Goal: Entertainment & Leisure: Consume media (video, audio)

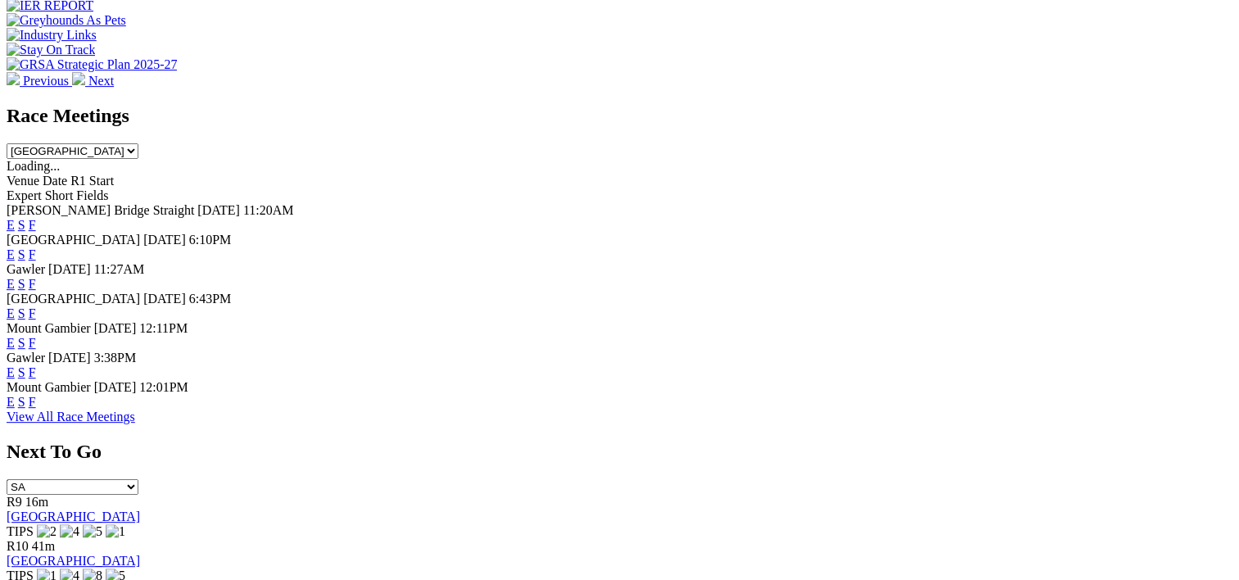
scroll to position [667, 0]
click at [36, 275] on link "F" at bounding box center [32, 282] width 7 height 14
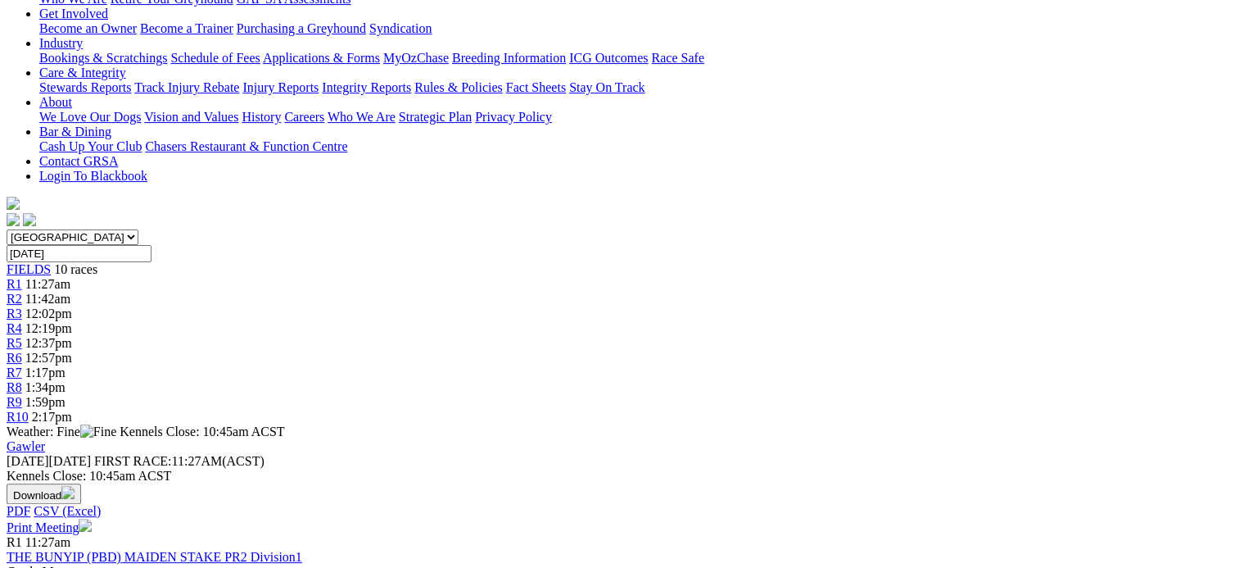
scroll to position [0, 7]
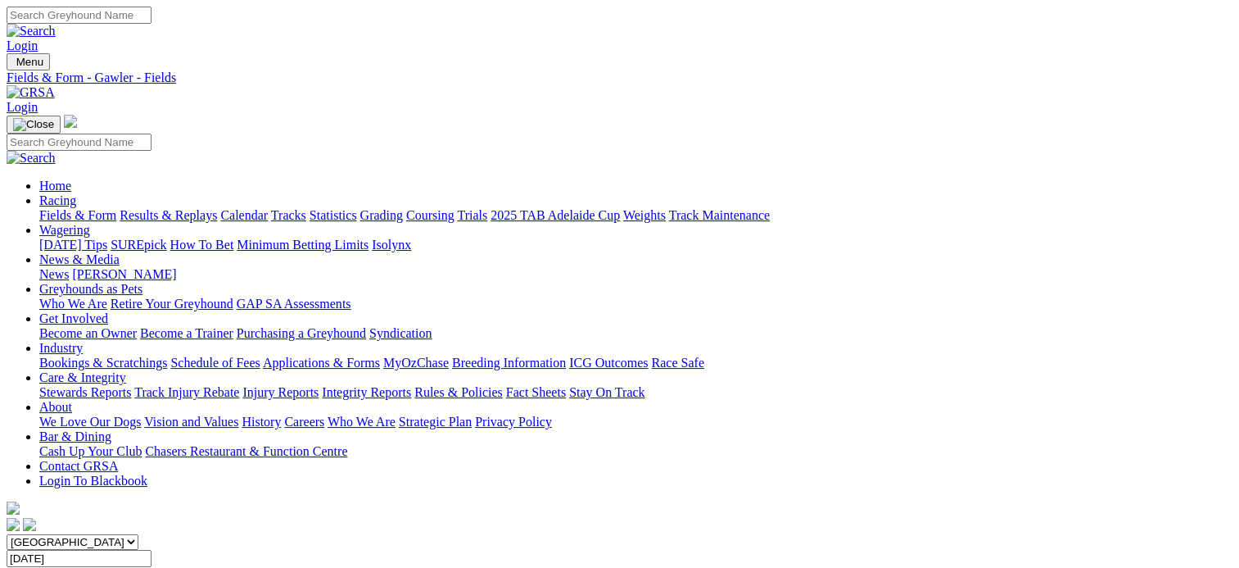
click at [217, 208] on link "Results & Replays" at bounding box center [168, 215] width 97 height 14
click at [152, 550] on input "Select date" at bounding box center [79, 558] width 145 height 17
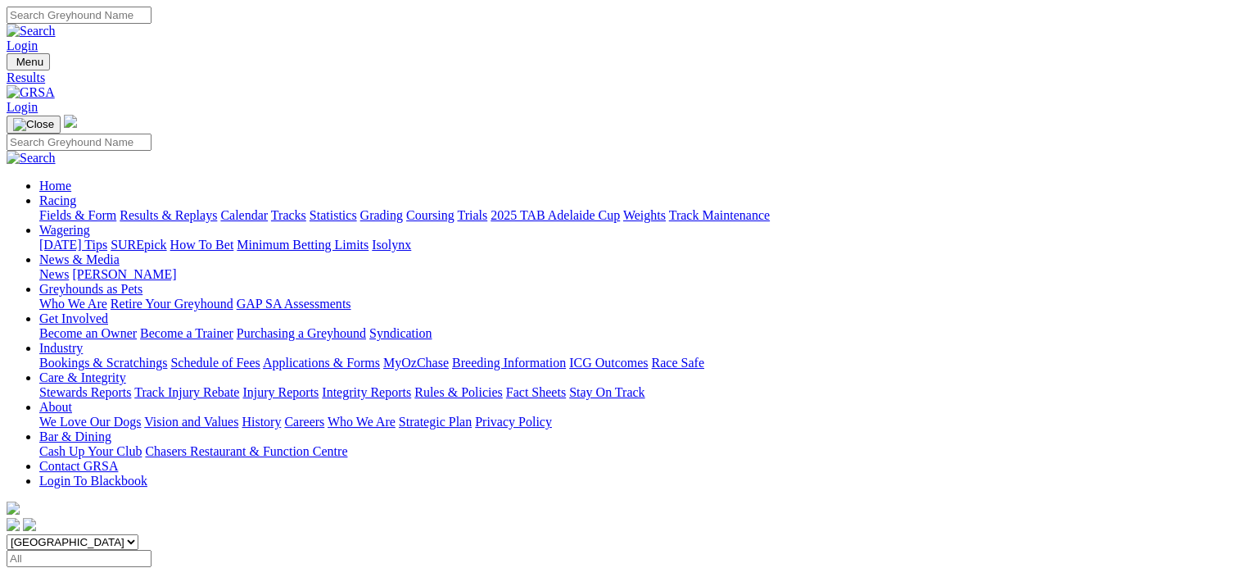
type input "[DATE]"
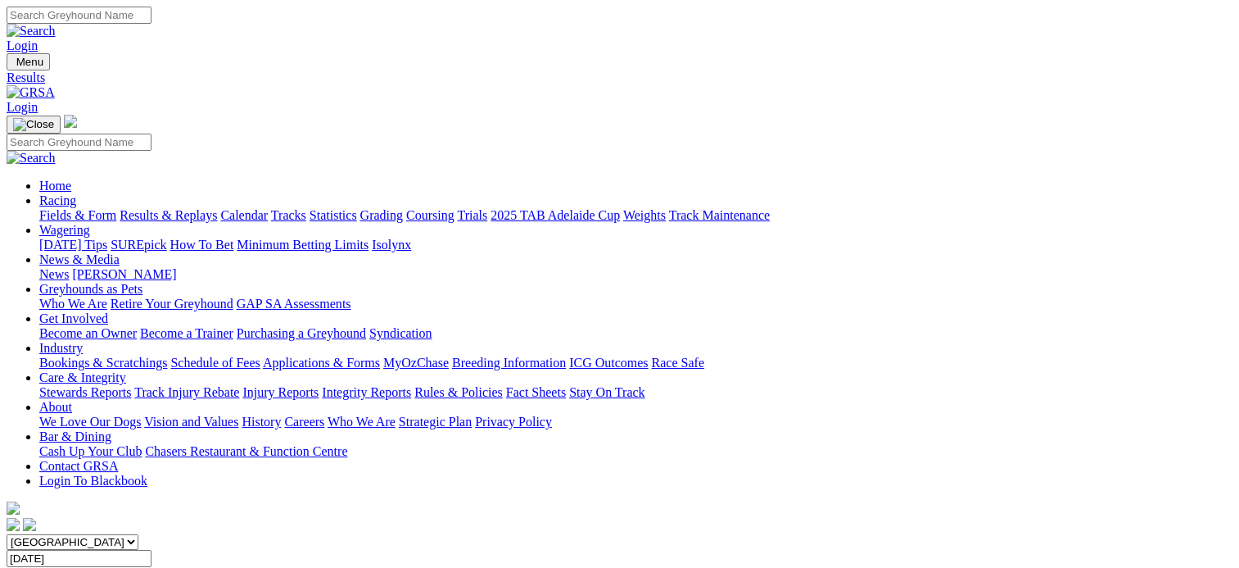
click at [73, 567] on span "SUMMARY" at bounding box center [40, 574] width 66 height 14
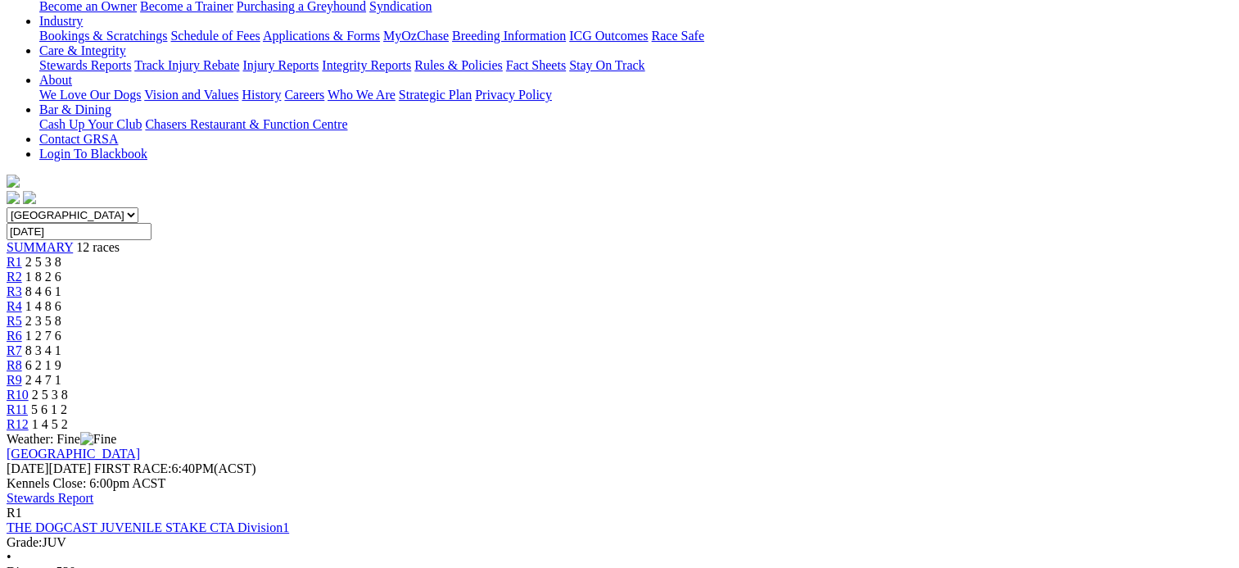
scroll to position [328, 0]
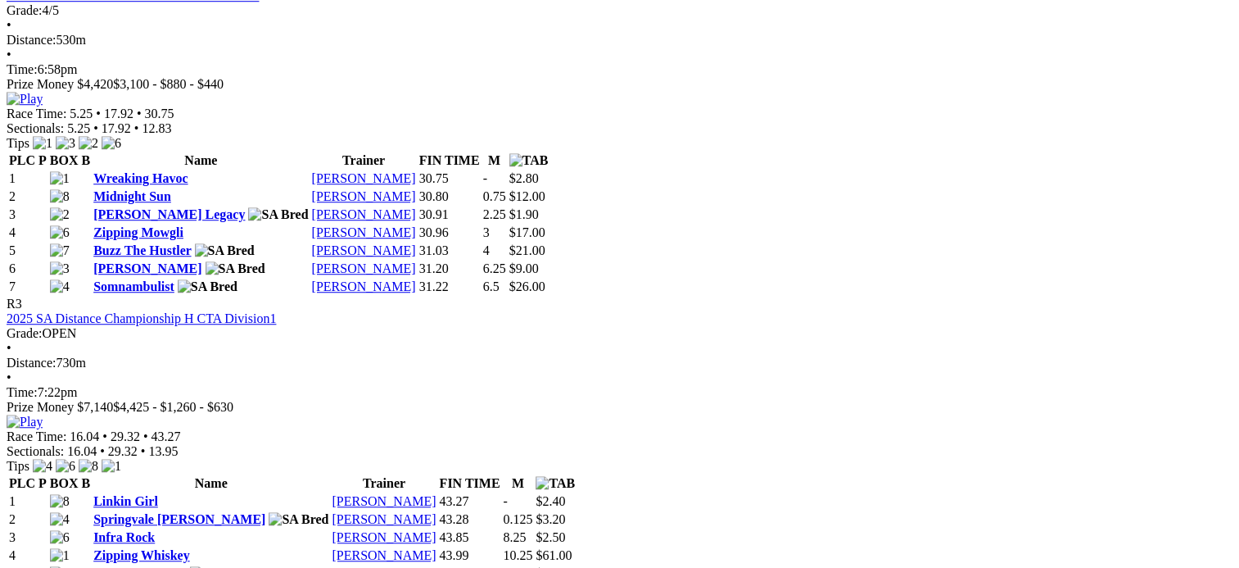
scroll to position [1202, 0]
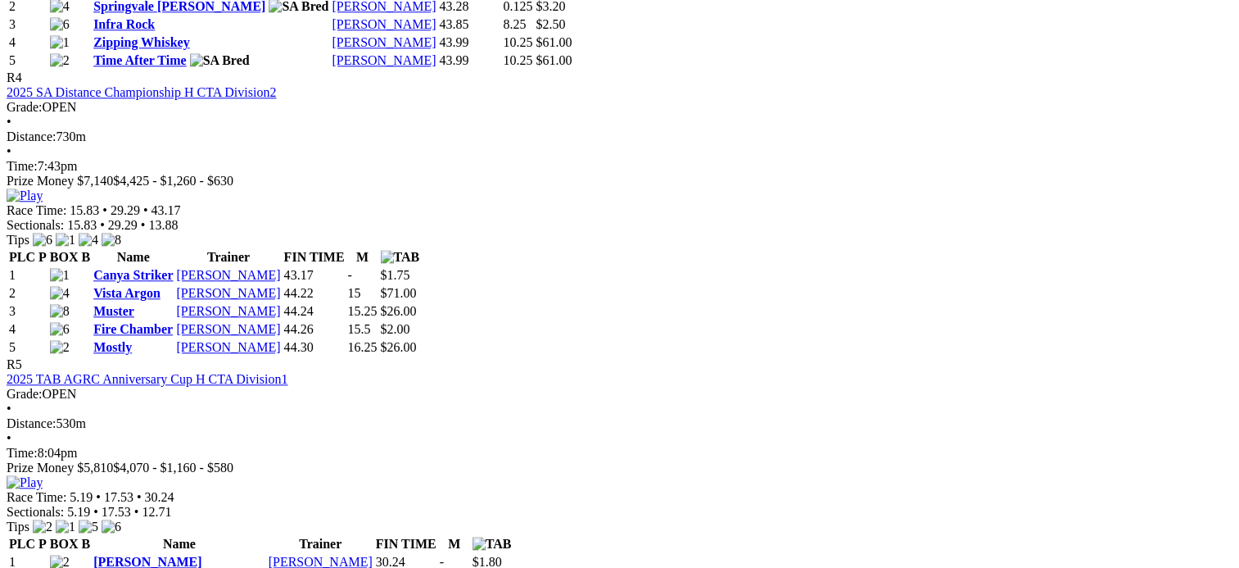
scroll to position [1713, 0]
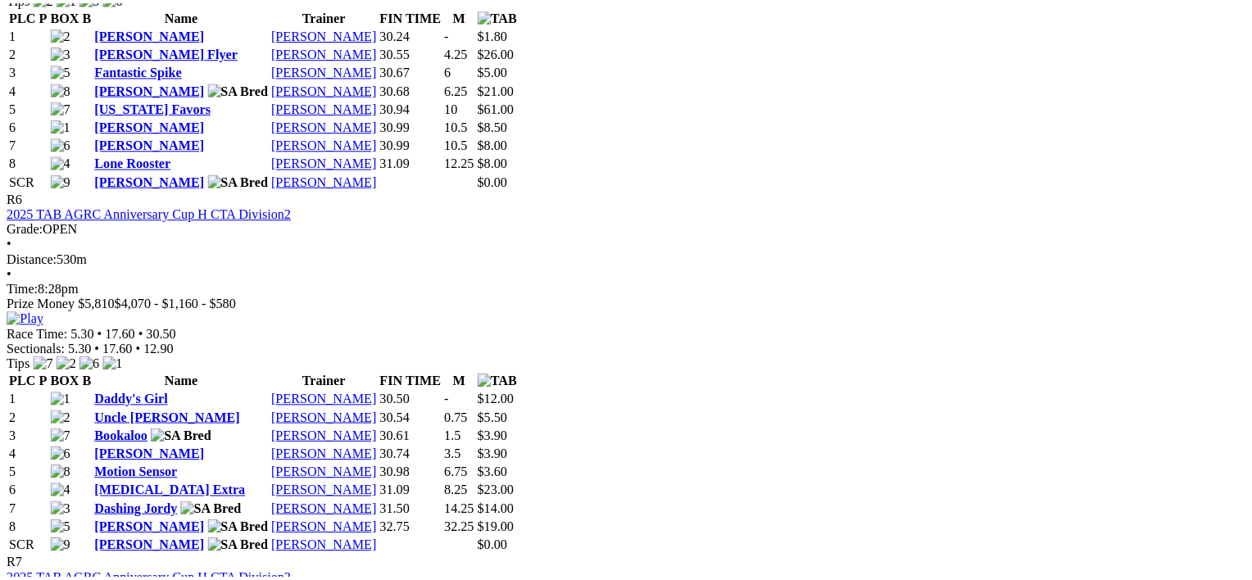
scroll to position [2243, 0]
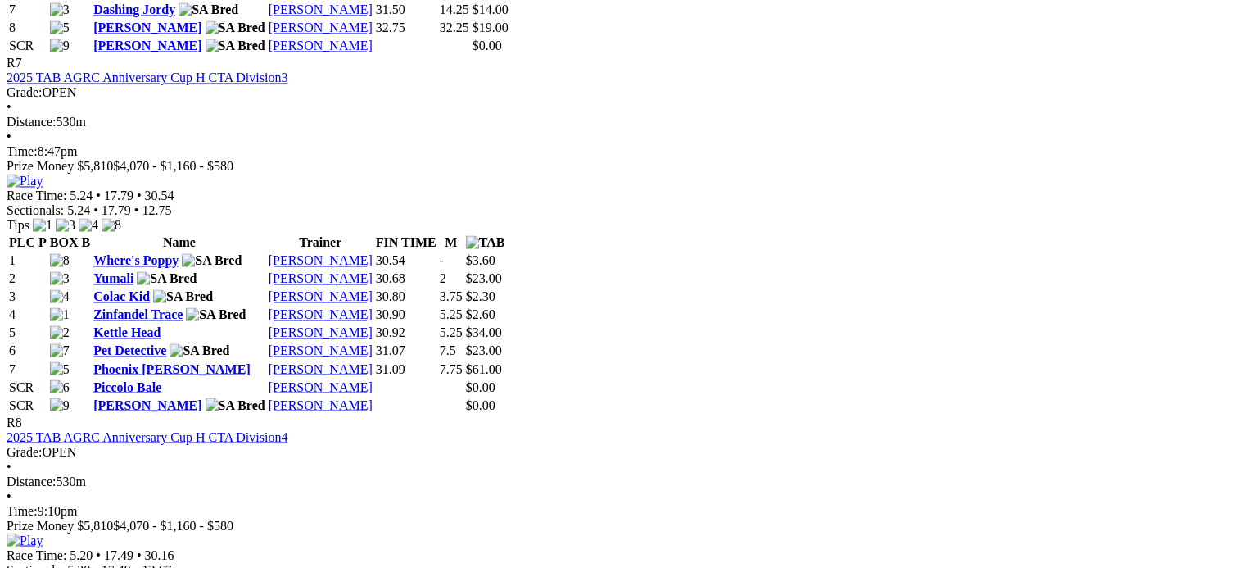
scroll to position [2744, 0]
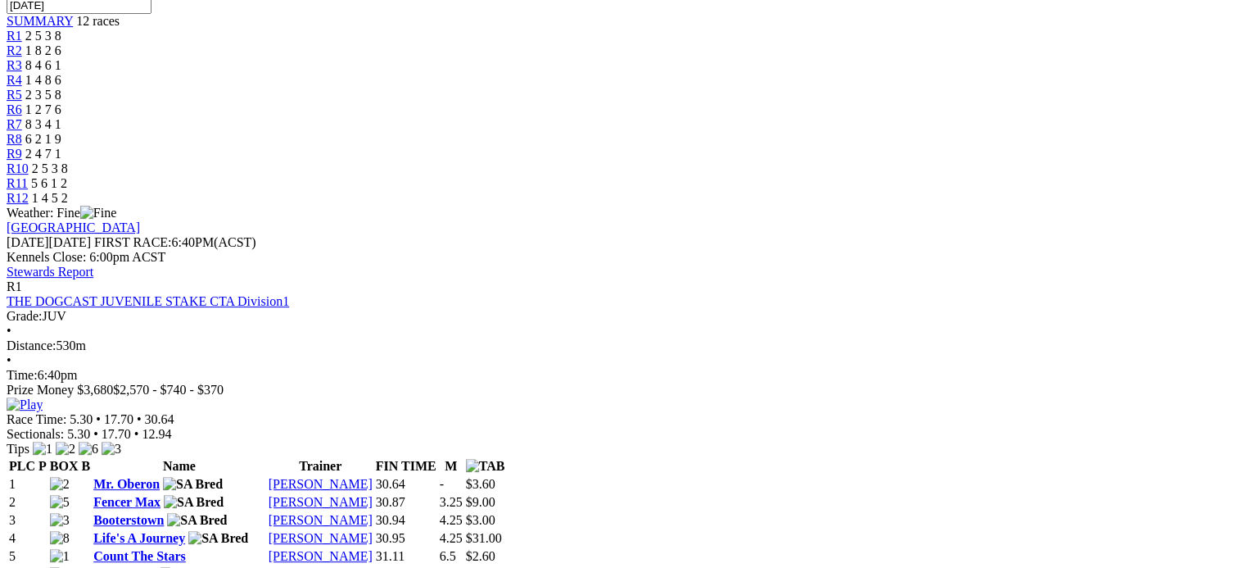
scroll to position [0, 0]
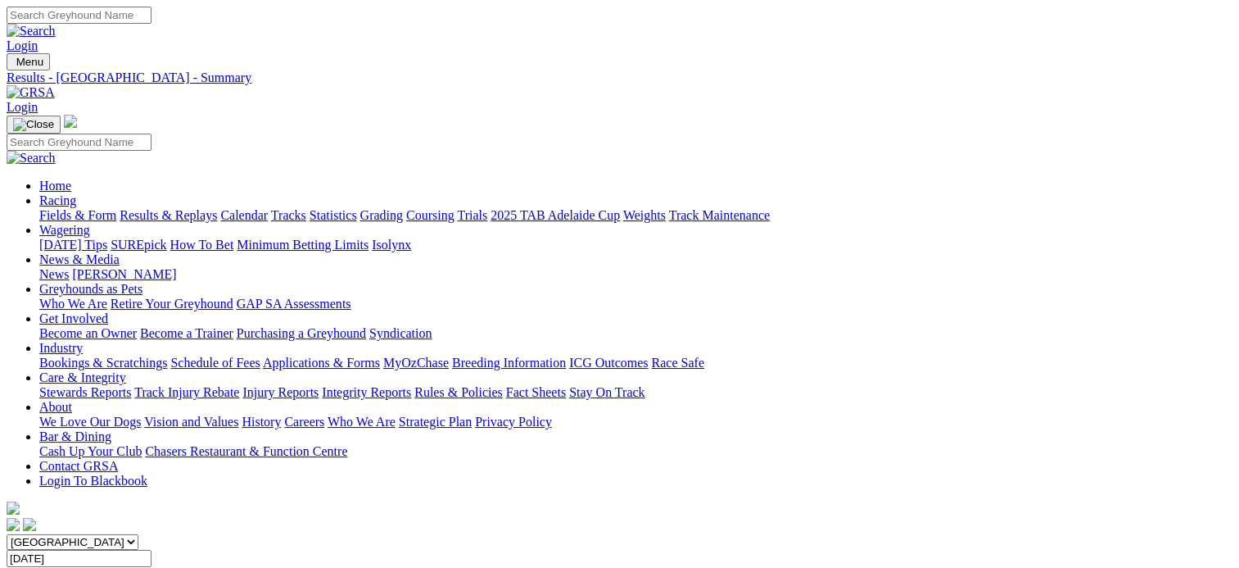
click at [152, 550] on input "Thursday, 17 Apr 2025" at bounding box center [79, 558] width 145 height 17
type input "Friday, 18 Apr 2025"
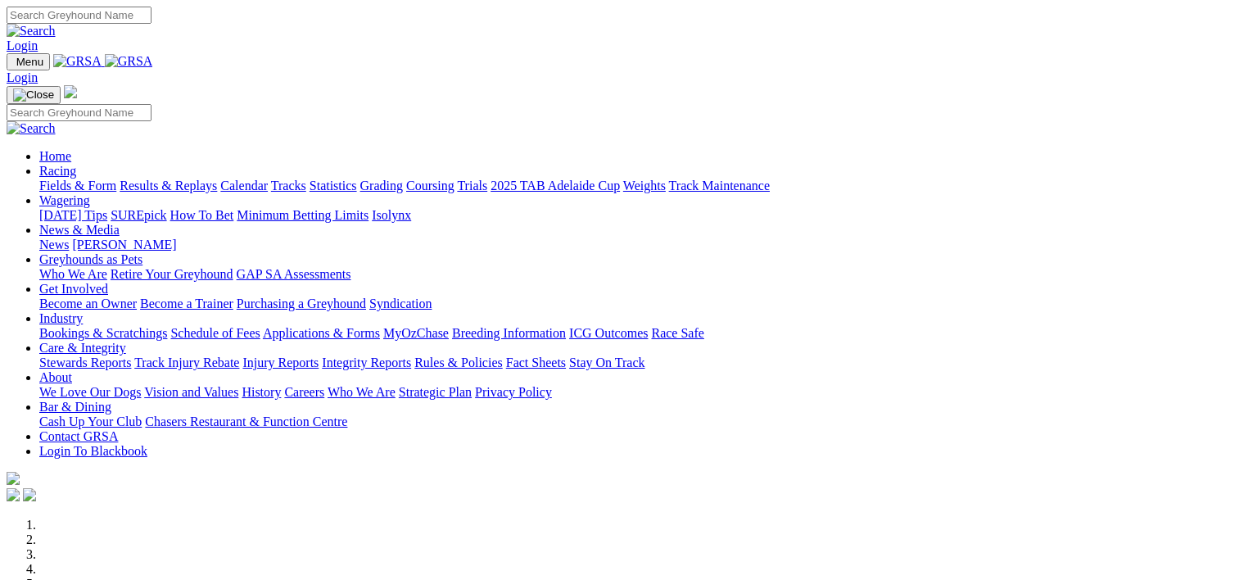
scroll to position [654, 0]
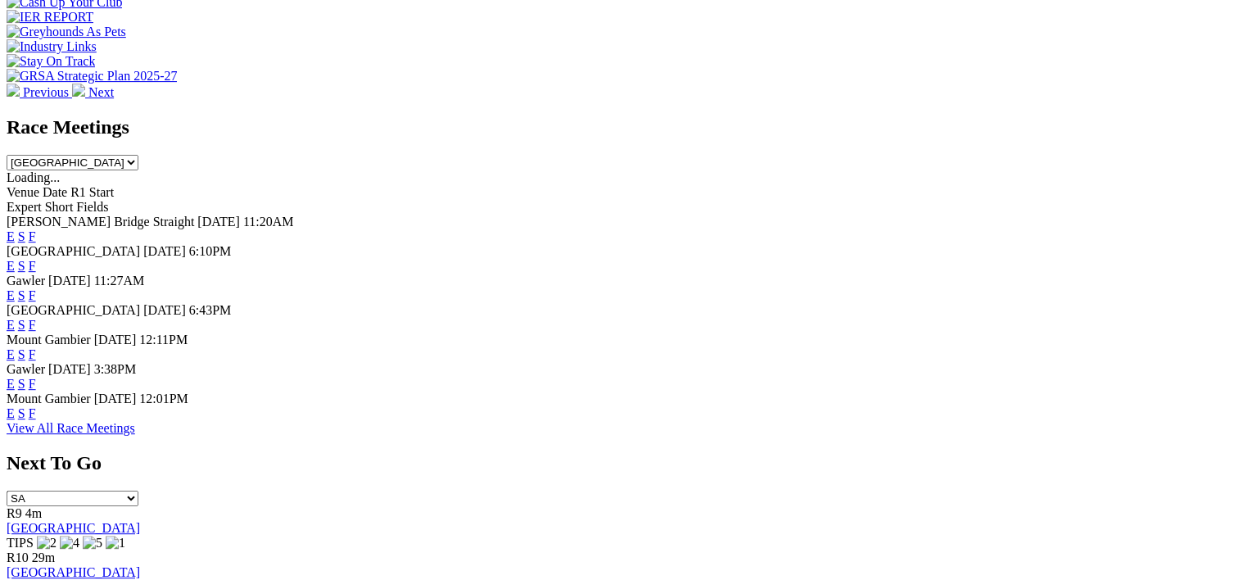
click at [36, 288] on link "F" at bounding box center [32, 295] width 7 height 14
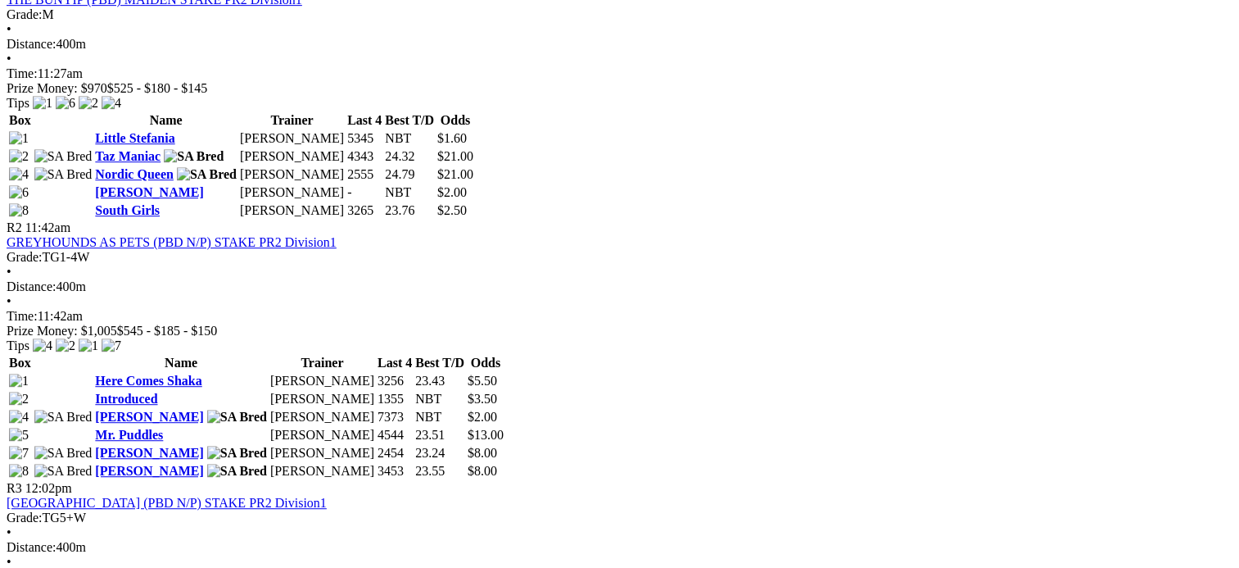
scroll to position [907, 0]
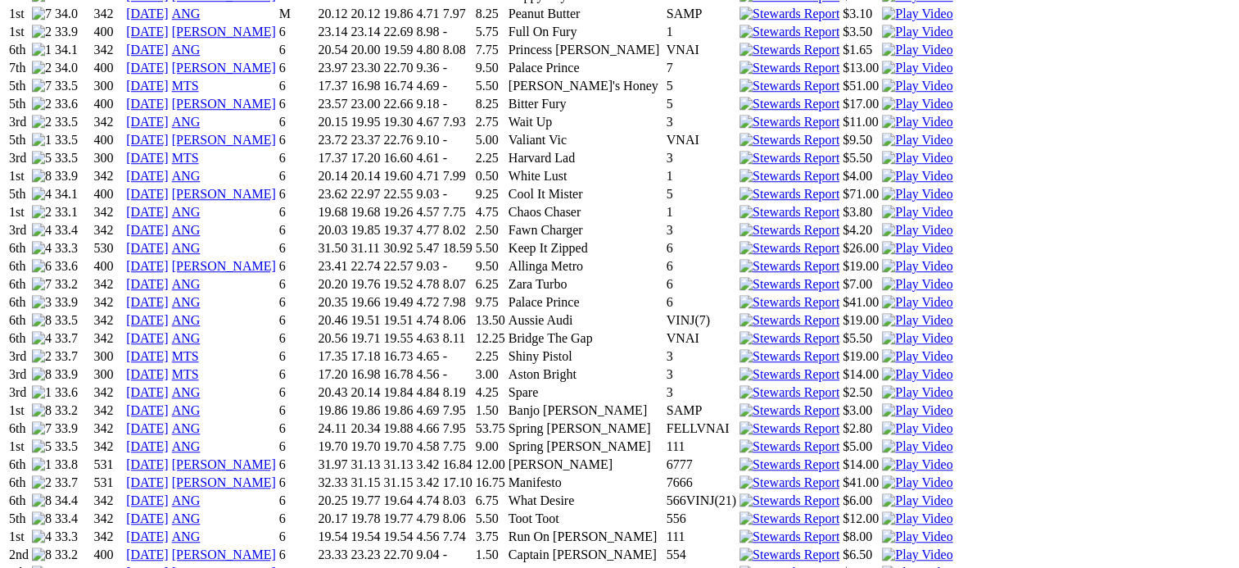
scroll to position [1336, 0]
drag, startPoint x: 228, startPoint y: 407, endPoint x: 216, endPoint y: 390, distance: 20.7
click at [216, 390] on div "Win / Place Stats Win % Plc % Starts Win 2nd 3rd 16% 42% 43 7 1 10 Winning Dist…" at bounding box center [620, 336] width 1226 height 1406
click at [882, 456] on img at bounding box center [917, 463] width 70 height 15
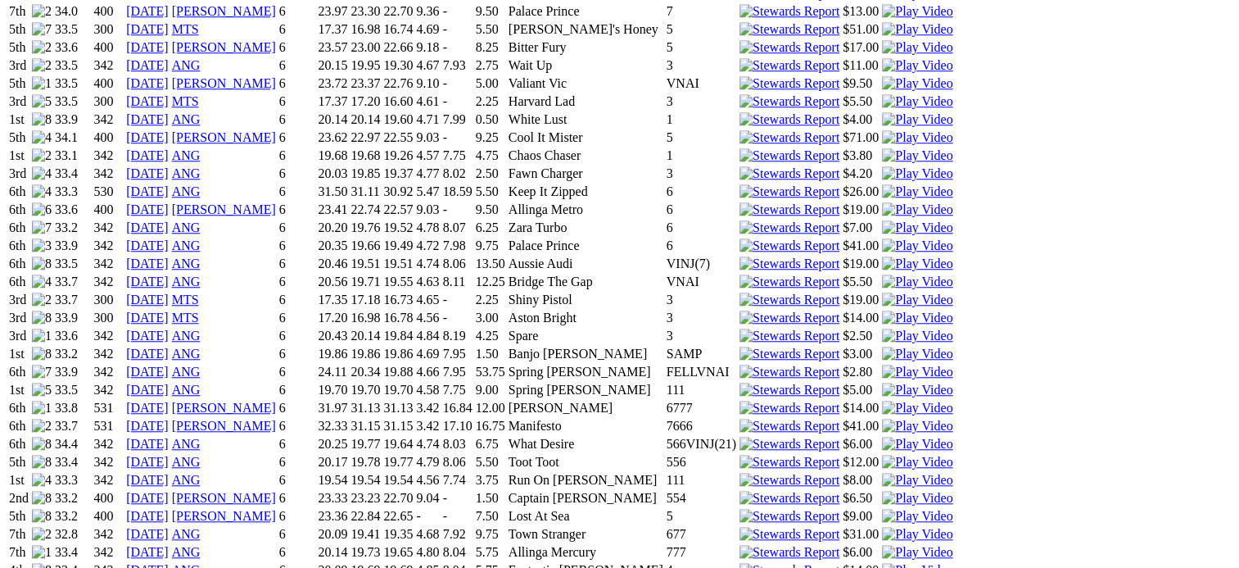
scroll to position [1391, 0]
click at [882, 564] on img at bounding box center [917, 571] width 70 height 15
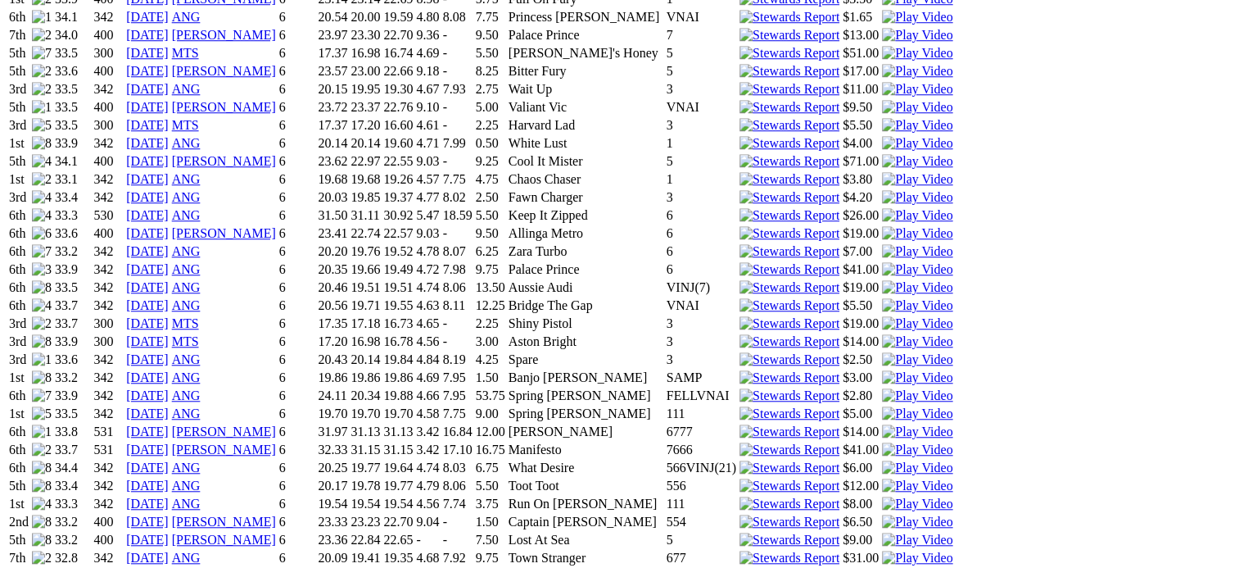
scroll to position [1365, 0]
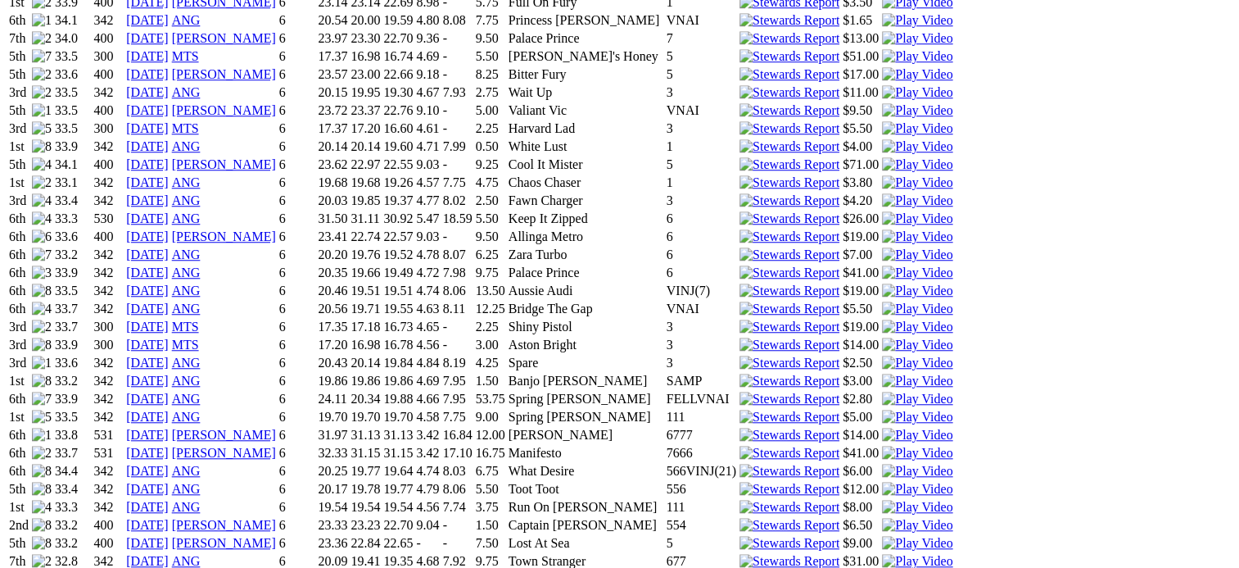
click at [882, 567] on img at bounding box center [917, 579] width 70 height 15
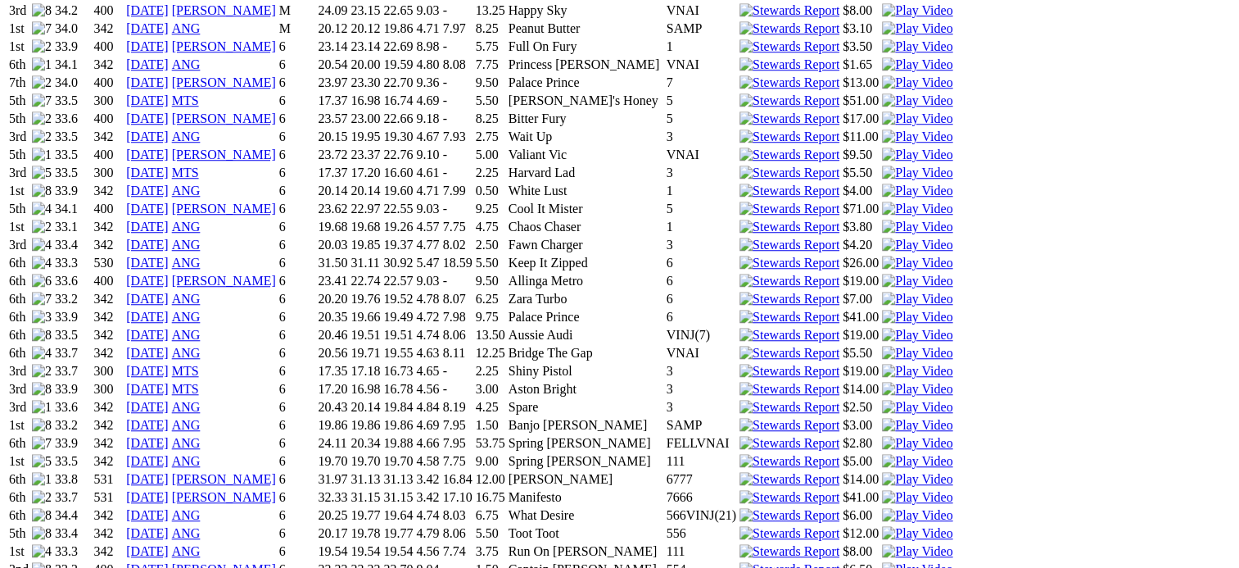
scroll to position [1319, 0]
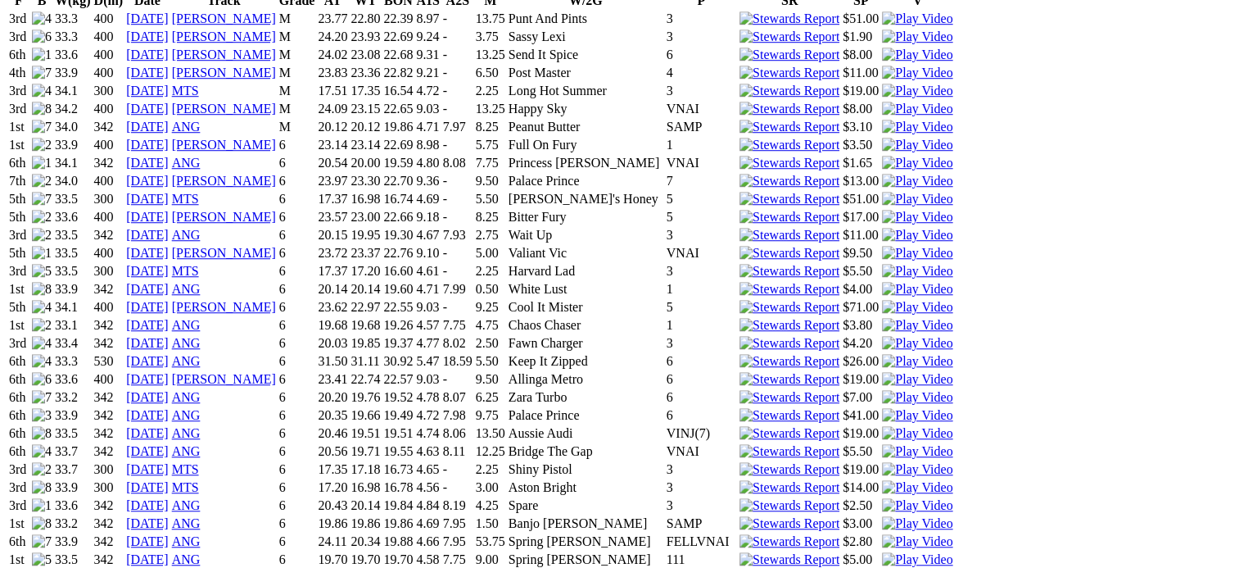
scroll to position [1221, 0]
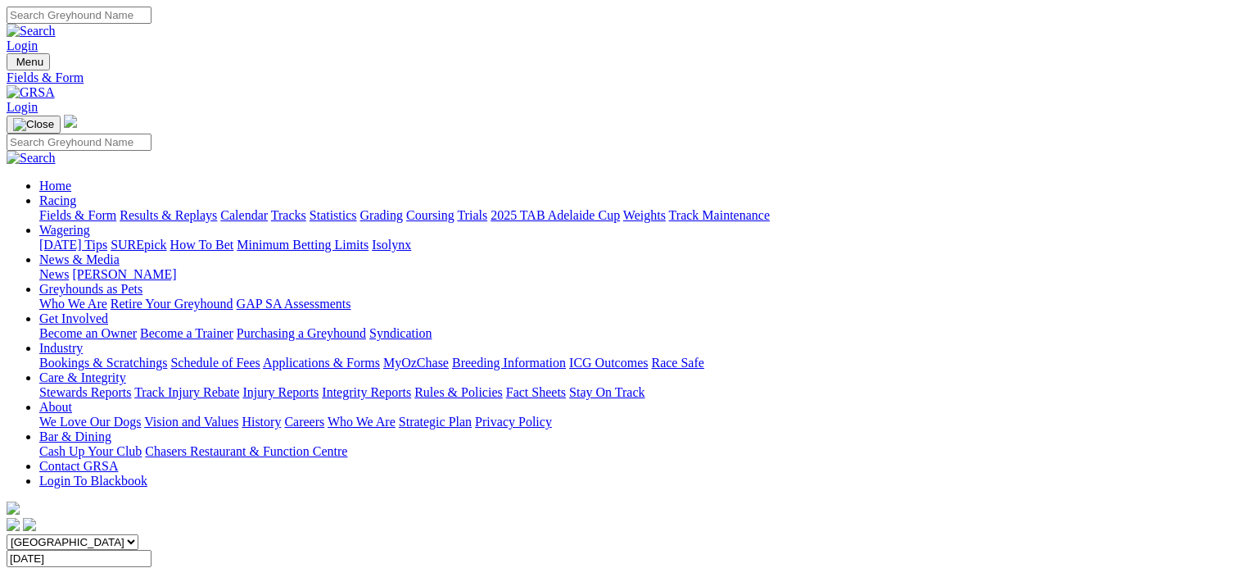
click at [152, 550] on input "[DATE]" at bounding box center [79, 558] width 145 height 17
click at [152, 550] on input "Friday, 18 Apr 2025" at bounding box center [79, 558] width 145 height 17
type input "Sunday, 20 Apr 2025"
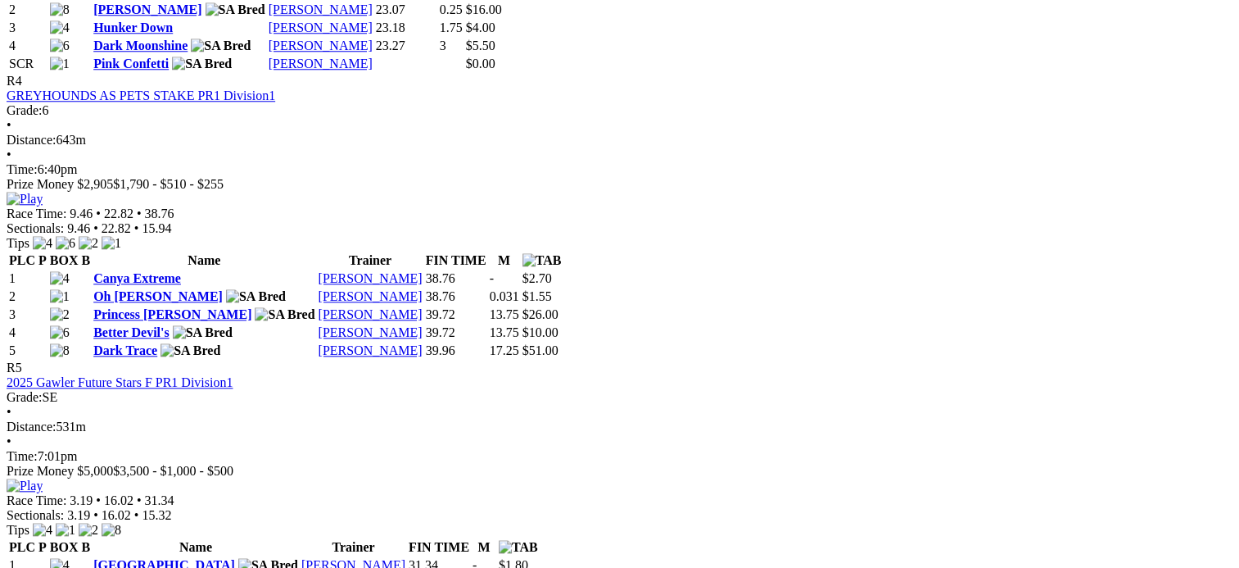
scroll to position [1624, 0]
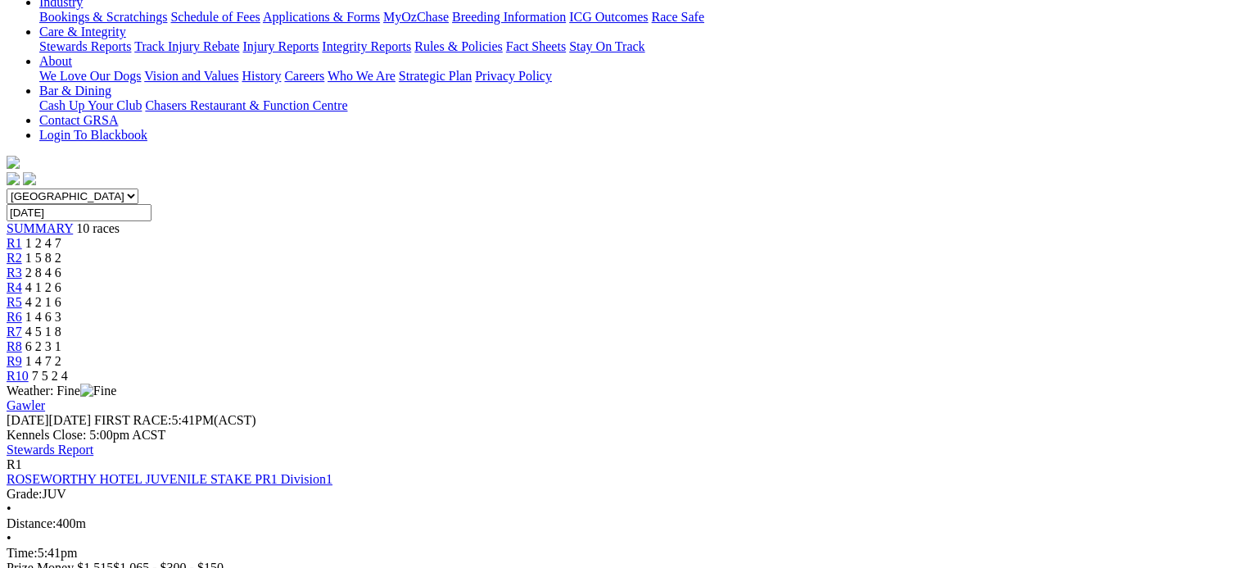
scroll to position [0, 0]
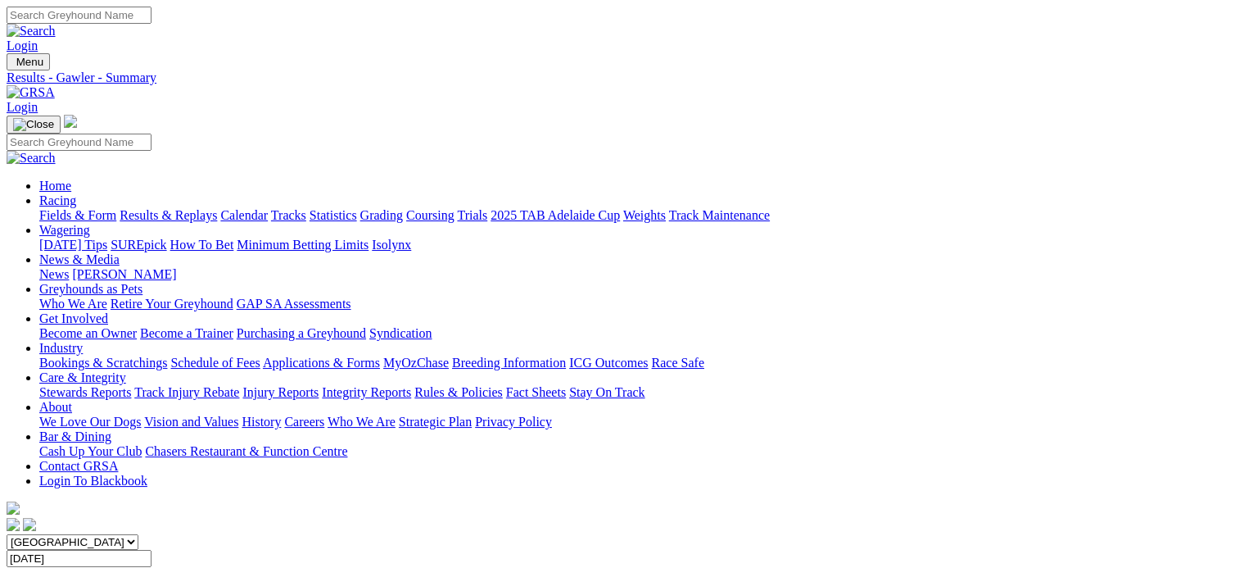
click at [152, 550] on input "[DATE]" at bounding box center [79, 558] width 145 height 17
type input "[DATE]"
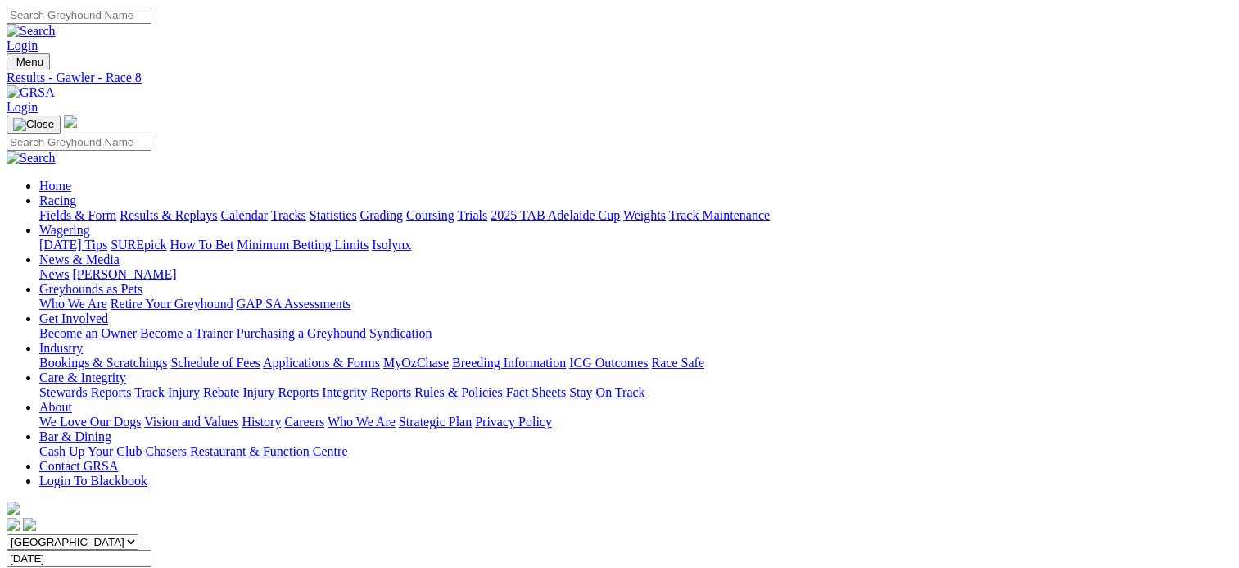
click at [120, 567] on span "10 races" at bounding box center [97, 574] width 43 height 14
click at [73, 567] on span "SUMMARY" at bounding box center [40, 574] width 66 height 14
click at [73, 567] on link "SUMMARY" at bounding box center [40, 574] width 66 height 14
click at [205, 567] on div "SUMMARY 9 races" at bounding box center [620, 574] width 1226 height 15
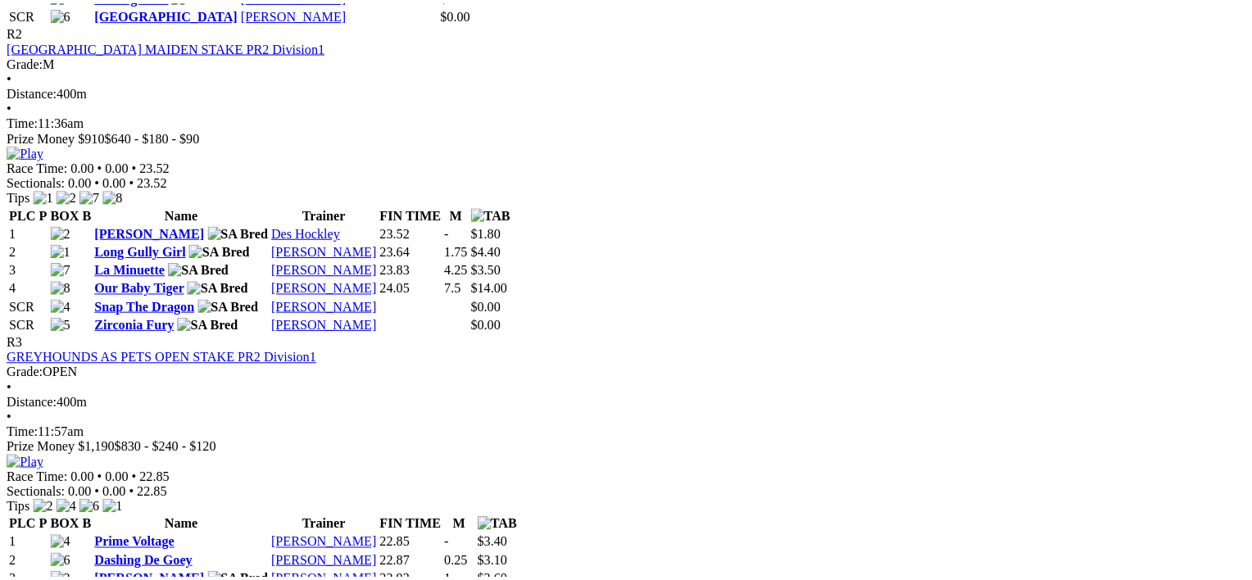
scroll to position [1052, 0]
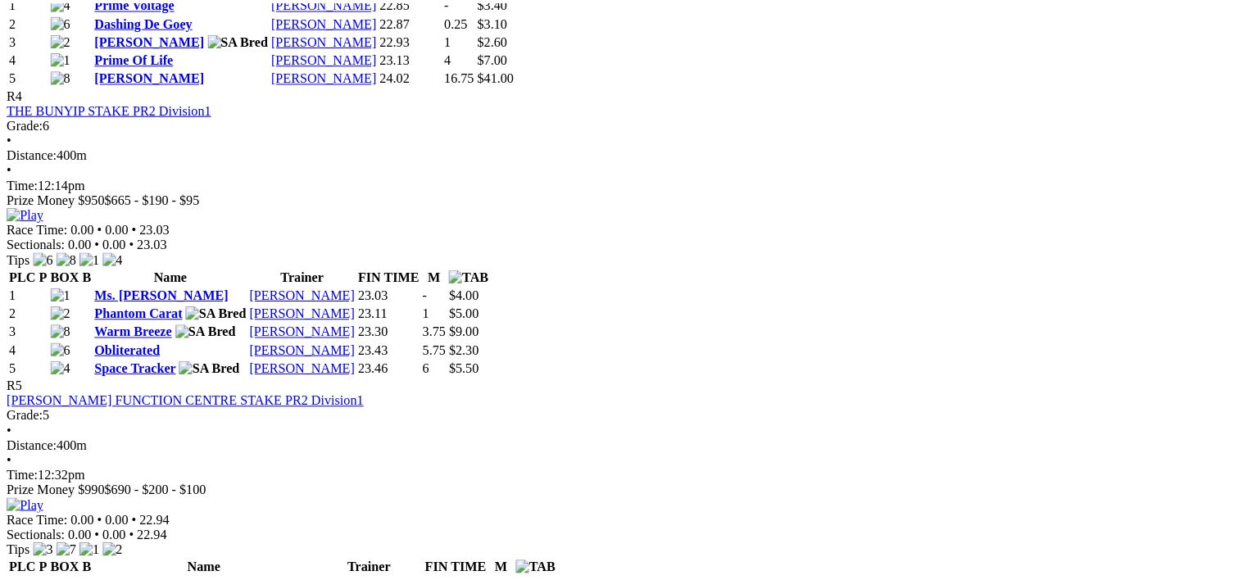
scroll to position [1581, 0]
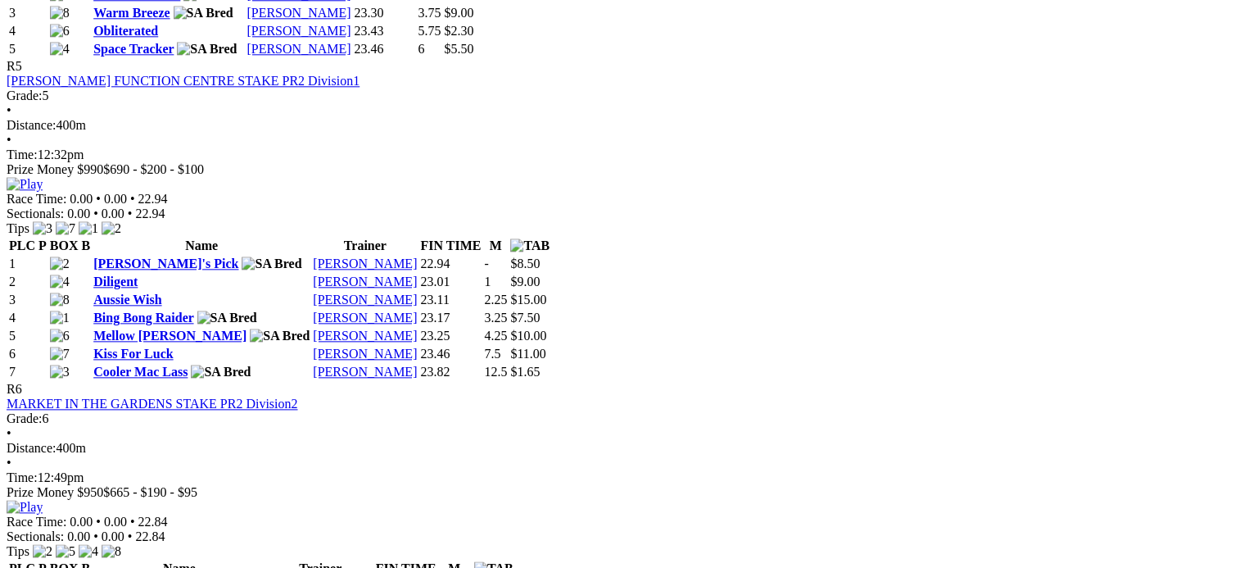
scroll to position [1902, 0]
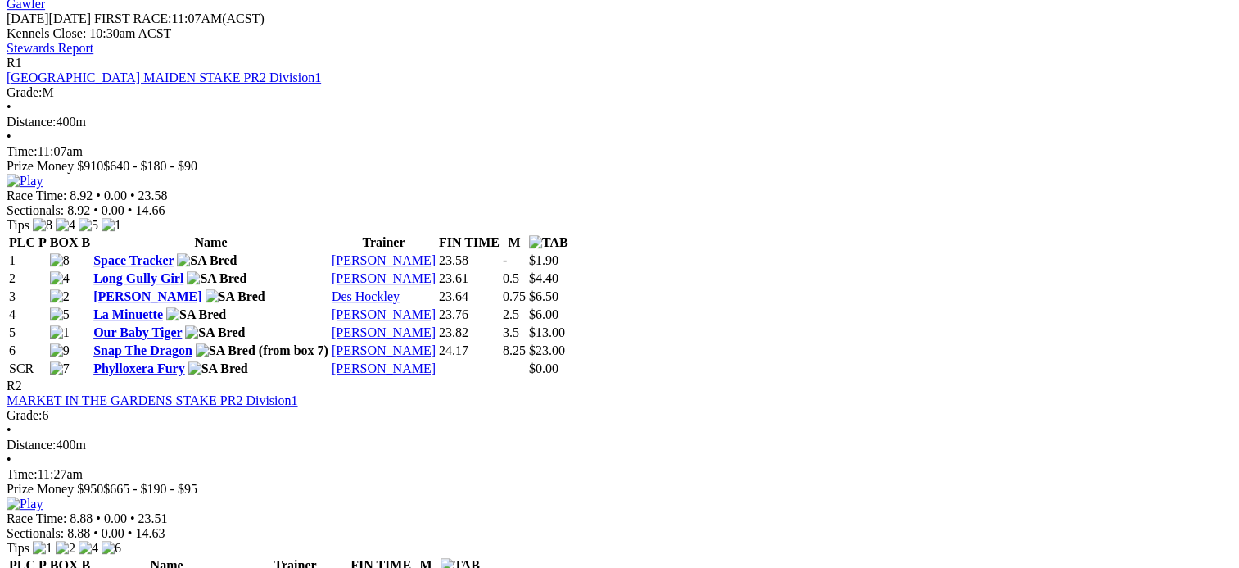
scroll to position [754, 0]
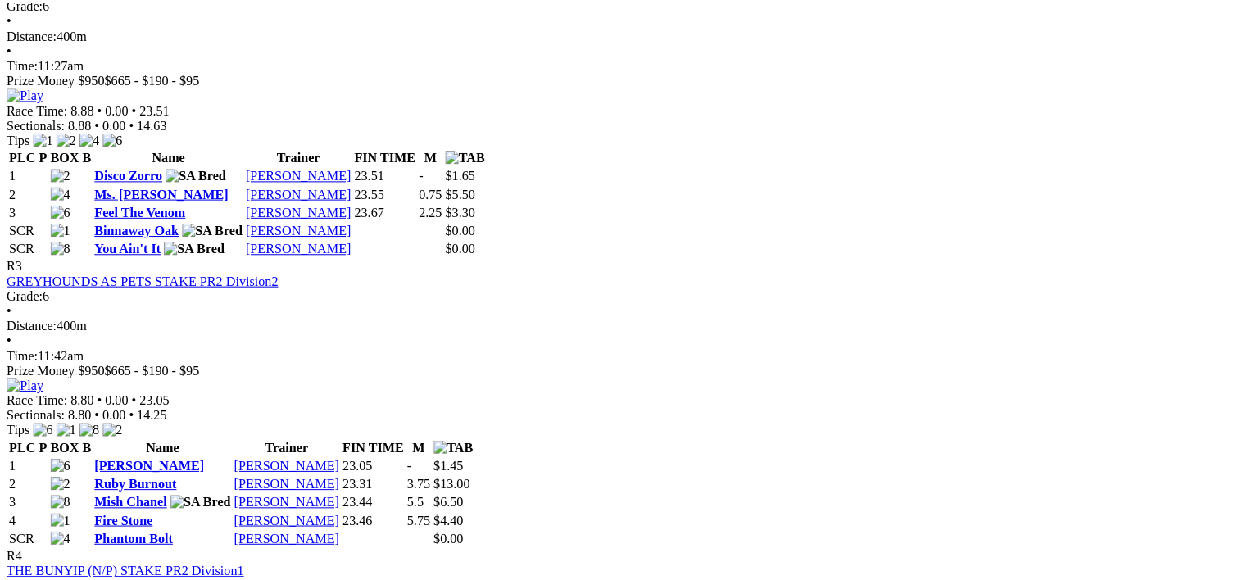
scroll to position [1159, 0]
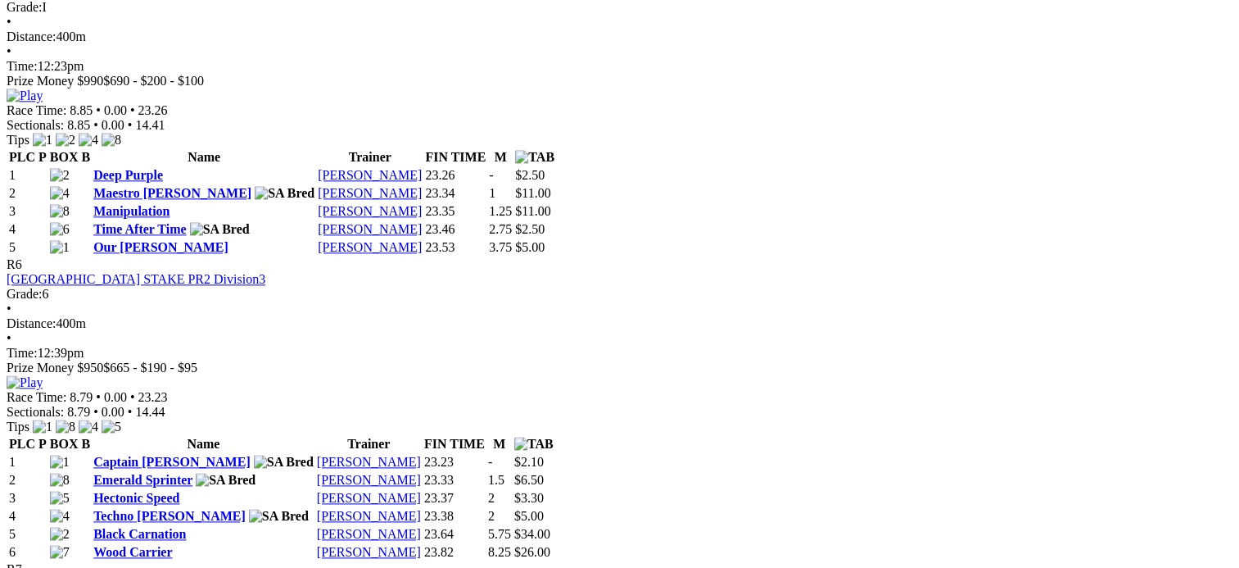
scroll to position [2015, 0]
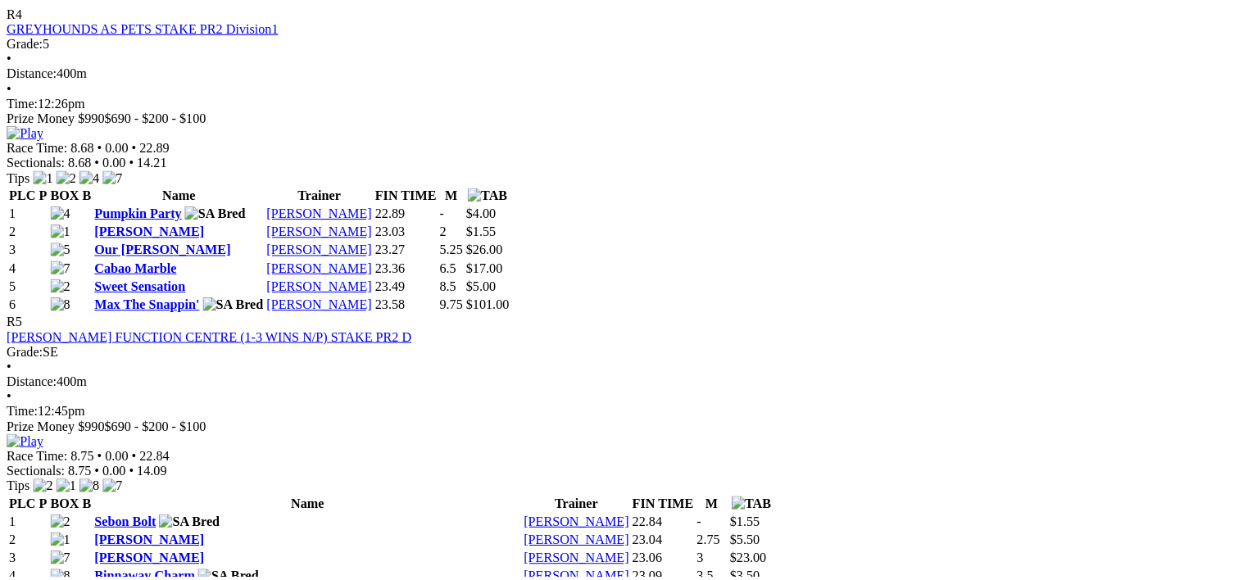
scroll to position [1668, 0]
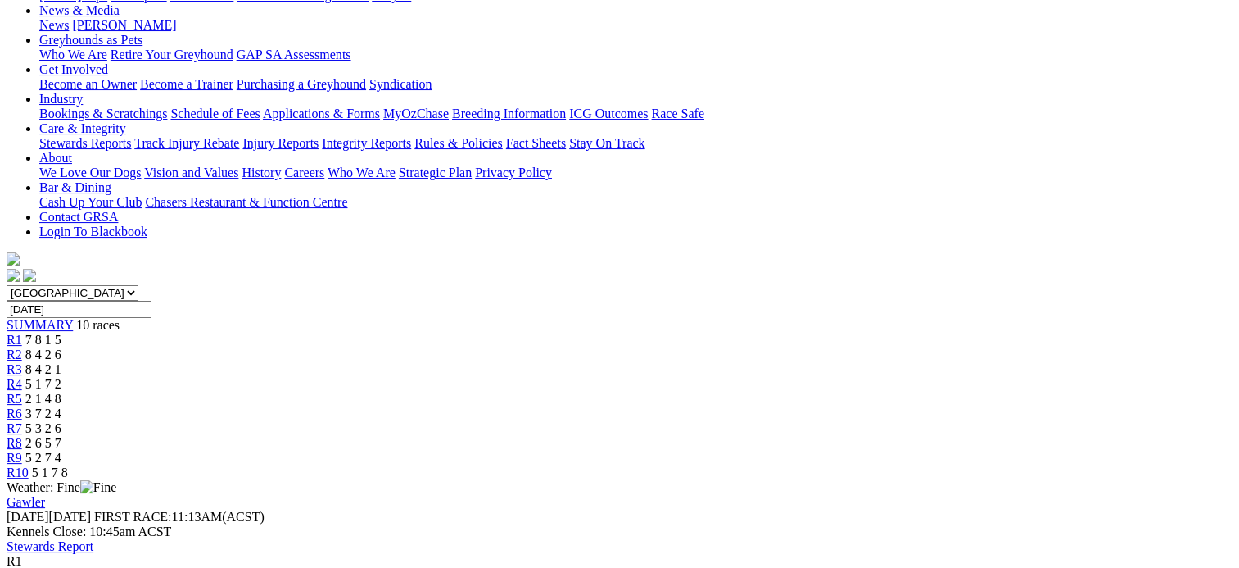
scroll to position [298, 0]
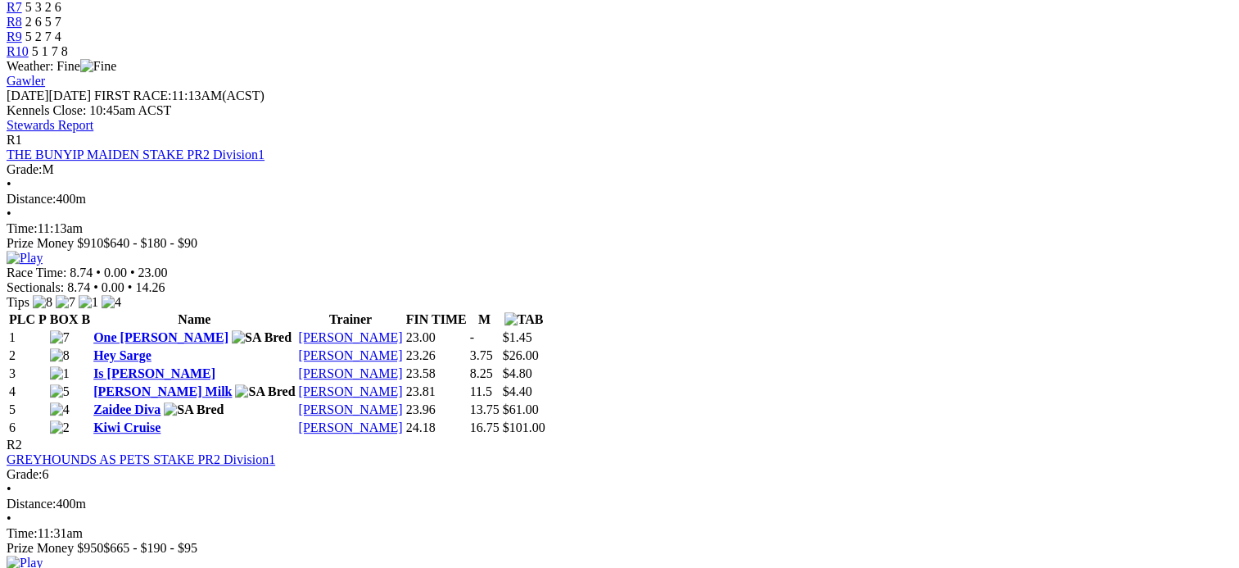
scroll to position [673, 0]
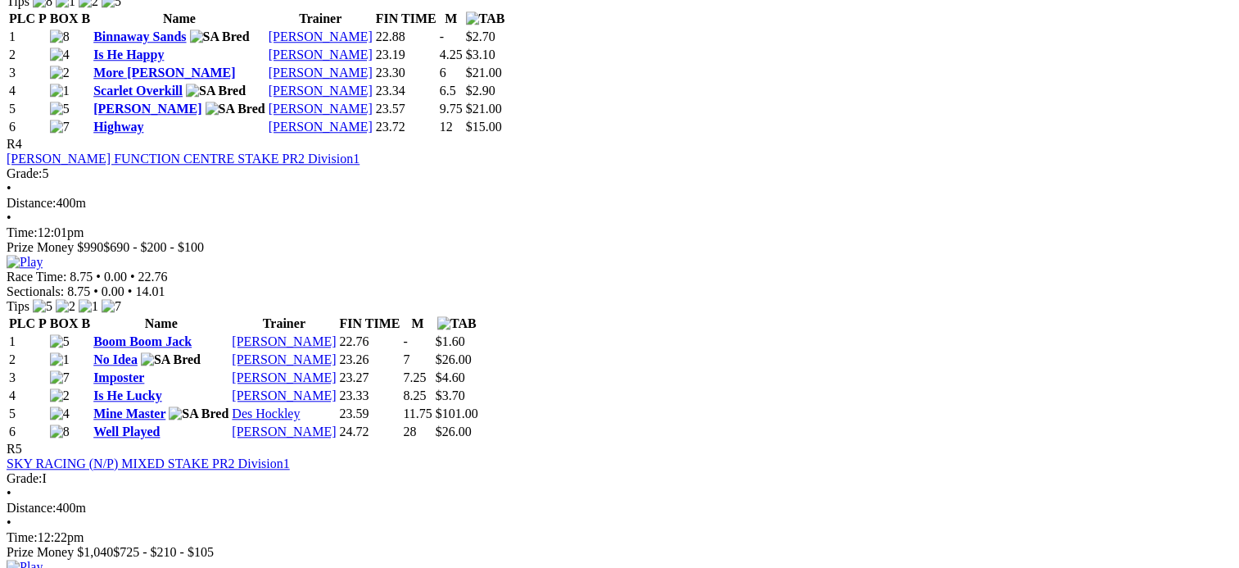
scroll to position [1564, 0]
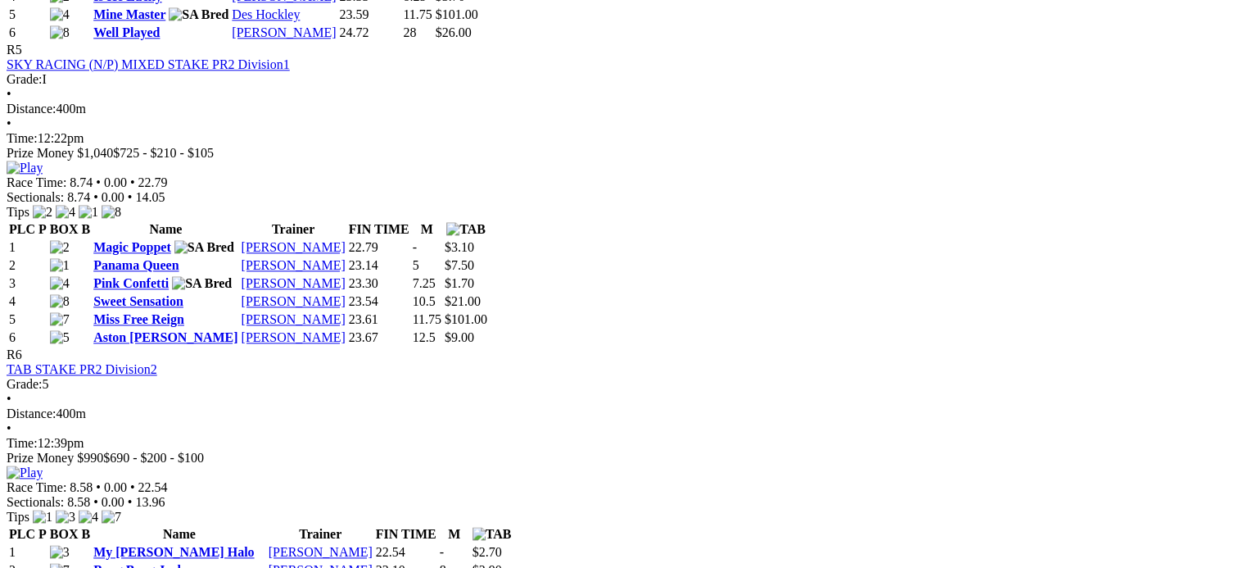
scroll to position [2058, 0]
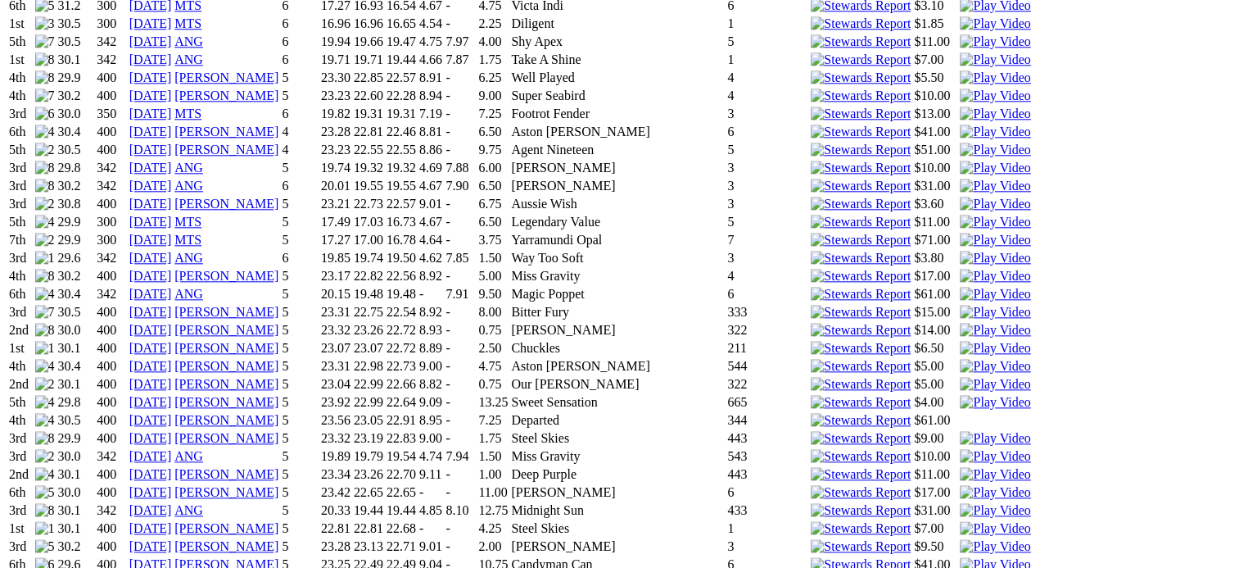
scroll to position [1812, 0]
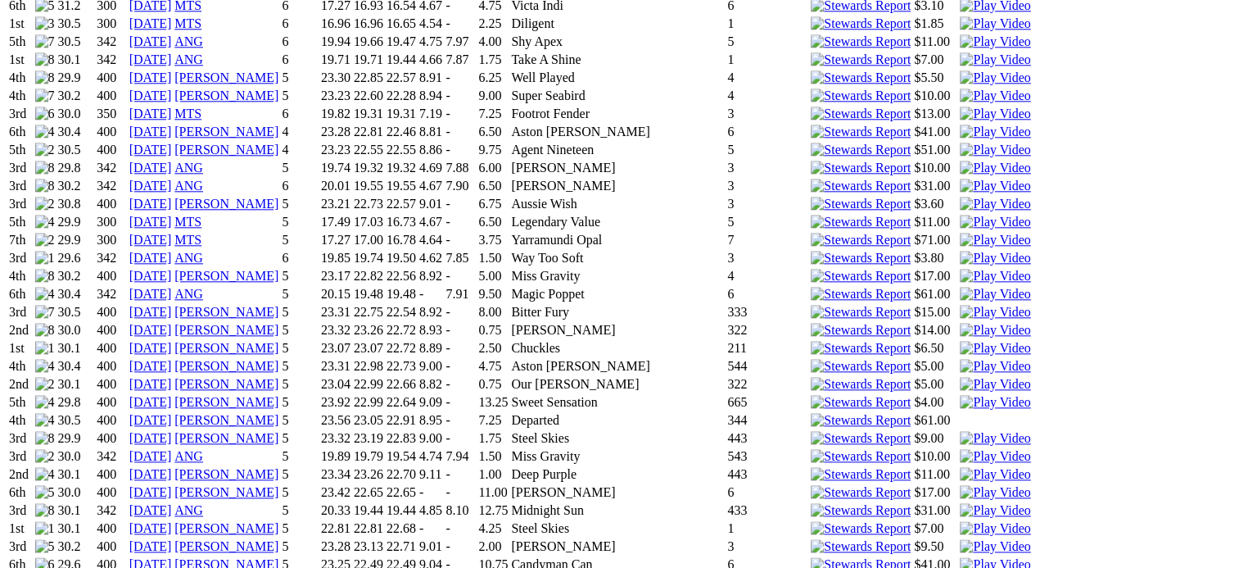
click at [960, 557] on img at bounding box center [995, 564] width 70 height 15
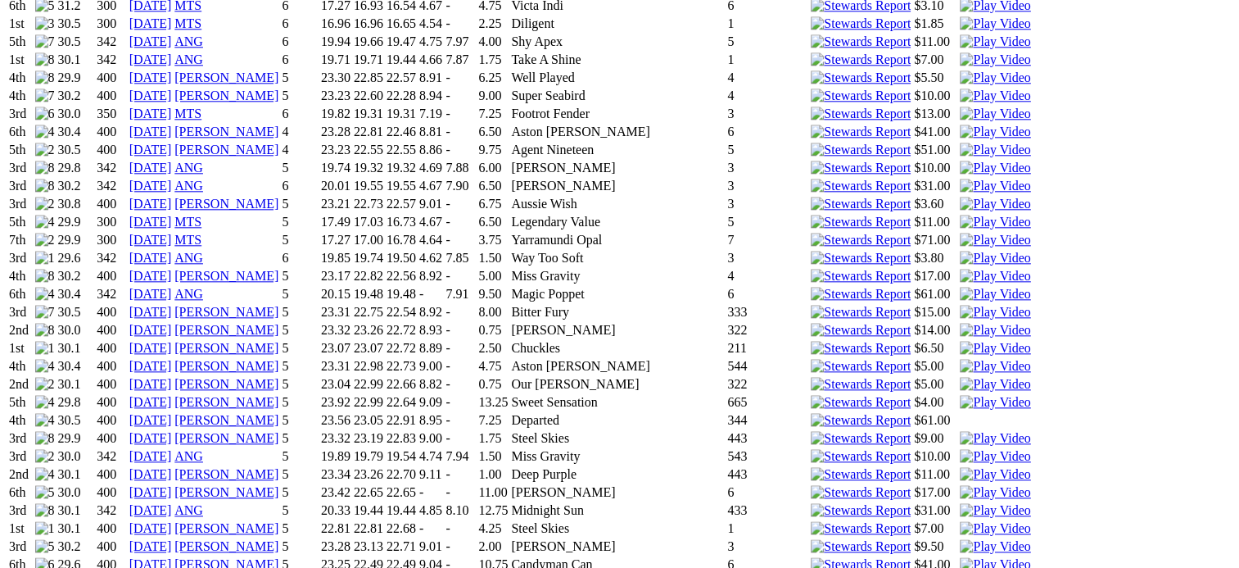
click at [960, 539] on img at bounding box center [995, 546] width 70 height 15
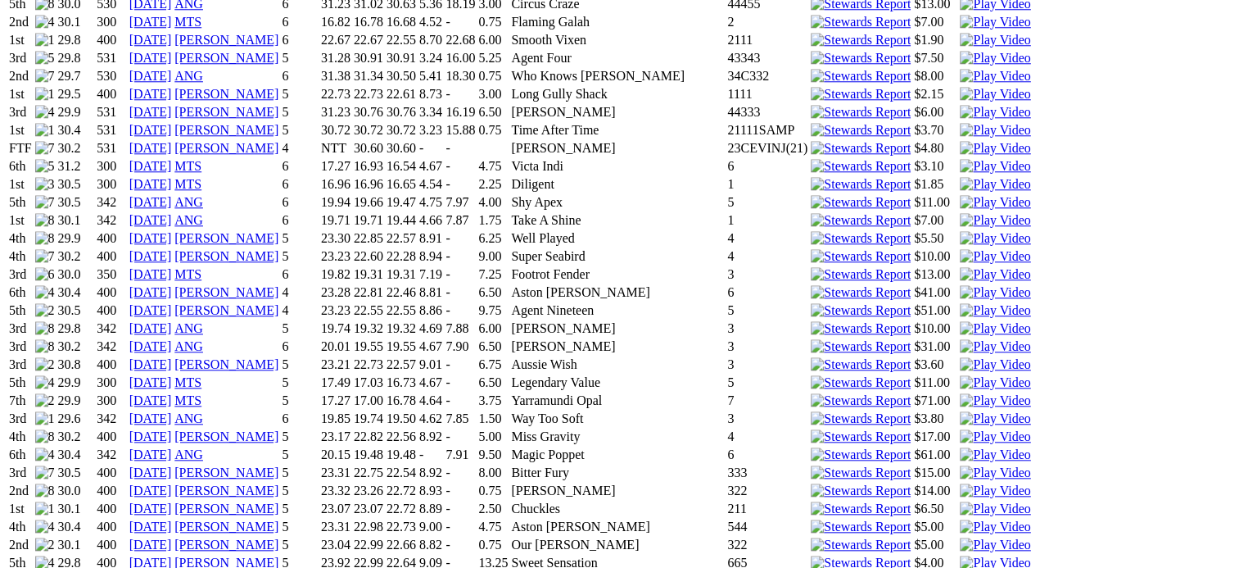
scroll to position [1645, 0]
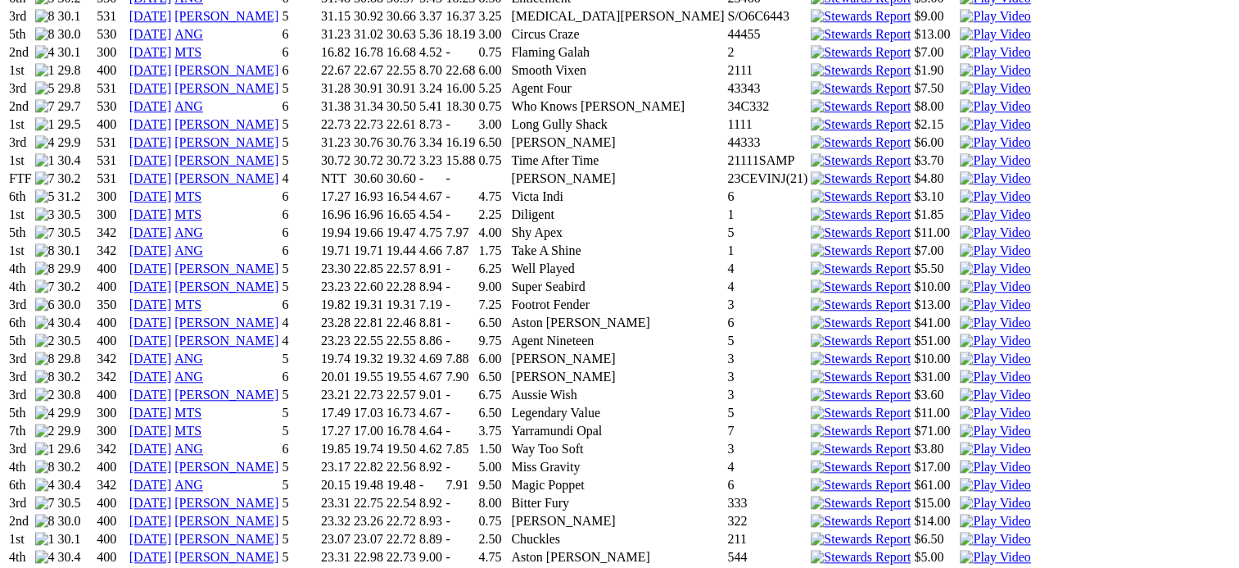
scroll to position [1620, 0]
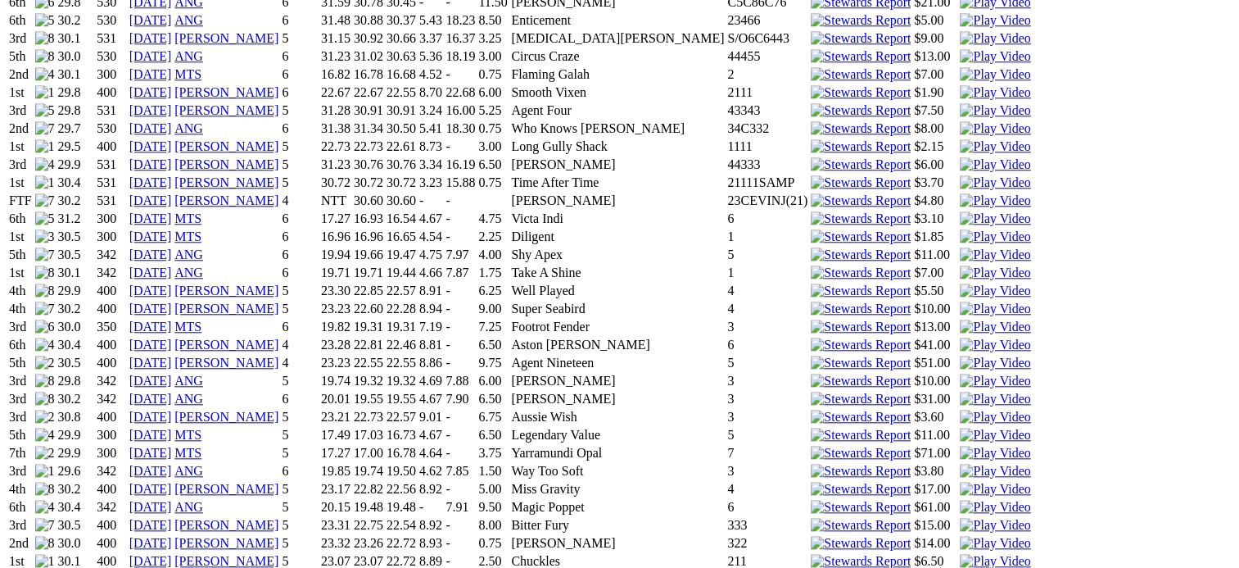
scroll to position [1597, 0]
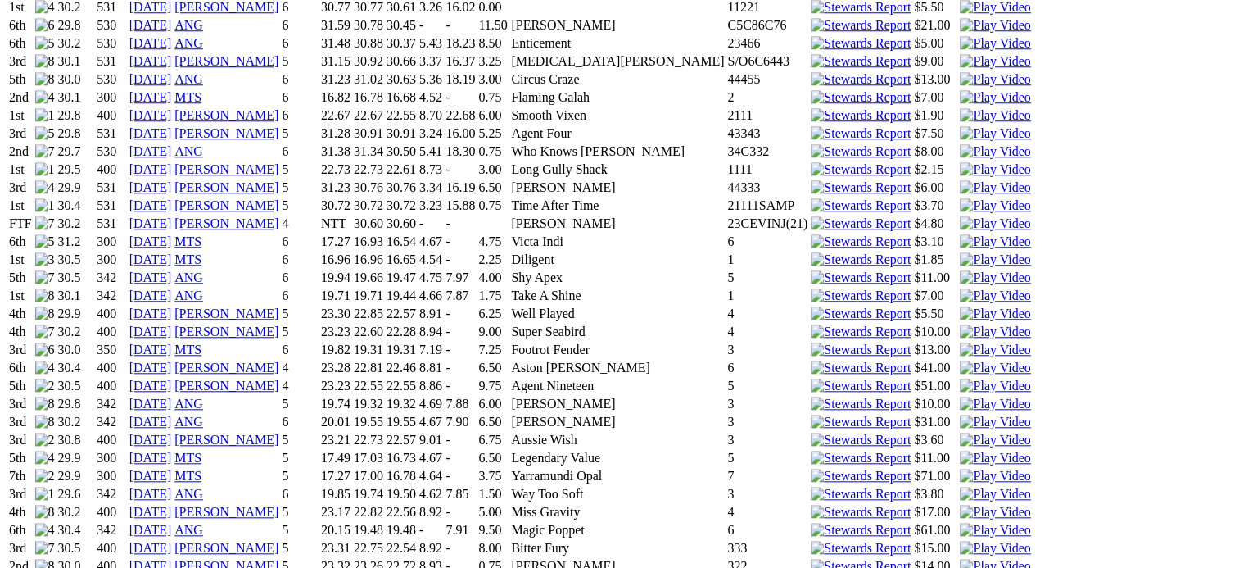
scroll to position [1573, 0]
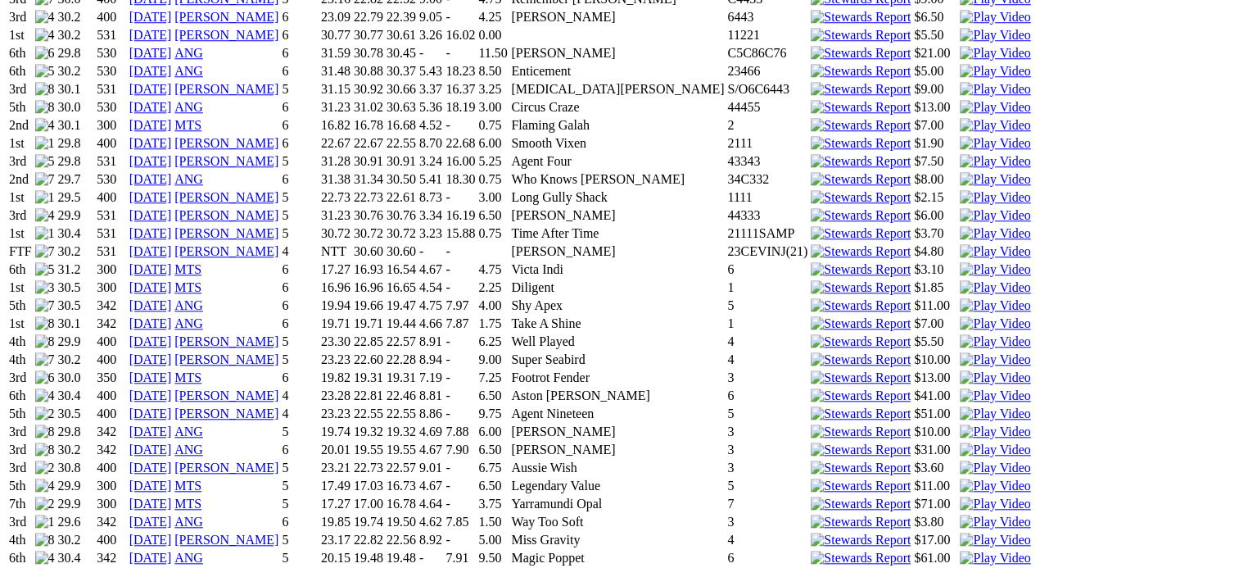
scroll to position [1546, 0]
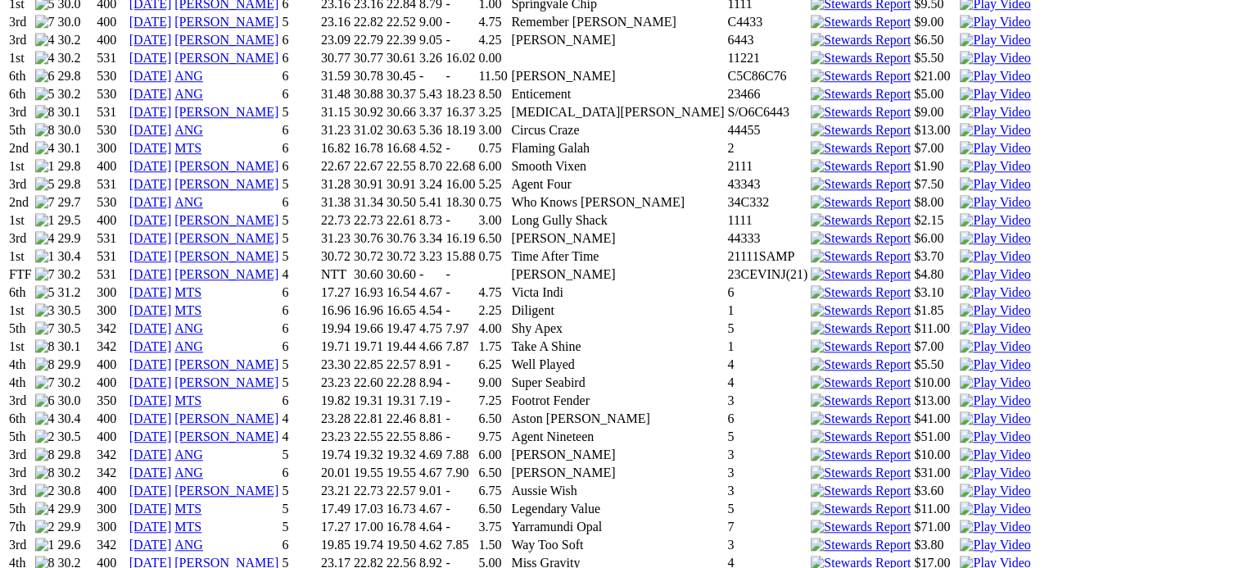
scroll to position [1524, 0]
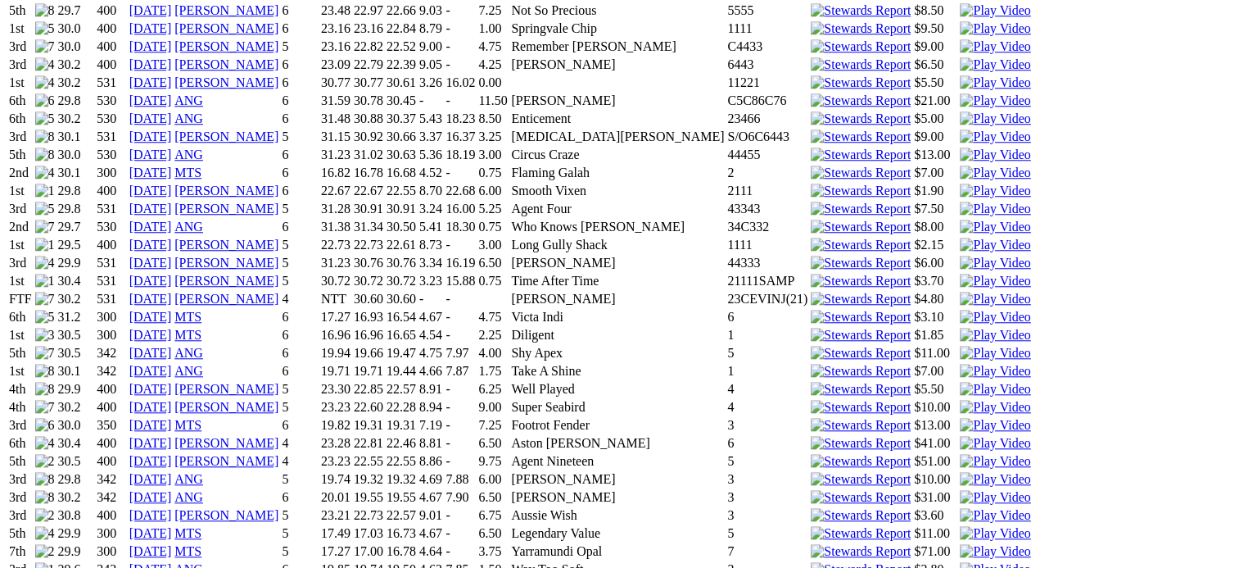
scroll to position [1500, 0]
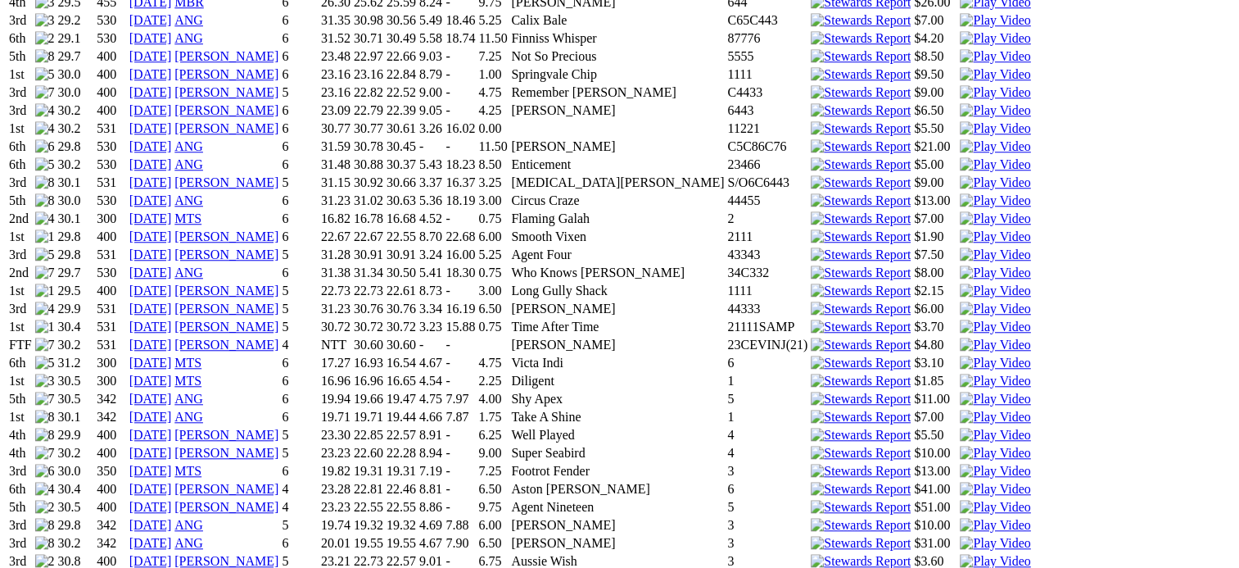
scroll to position [1454, 0]
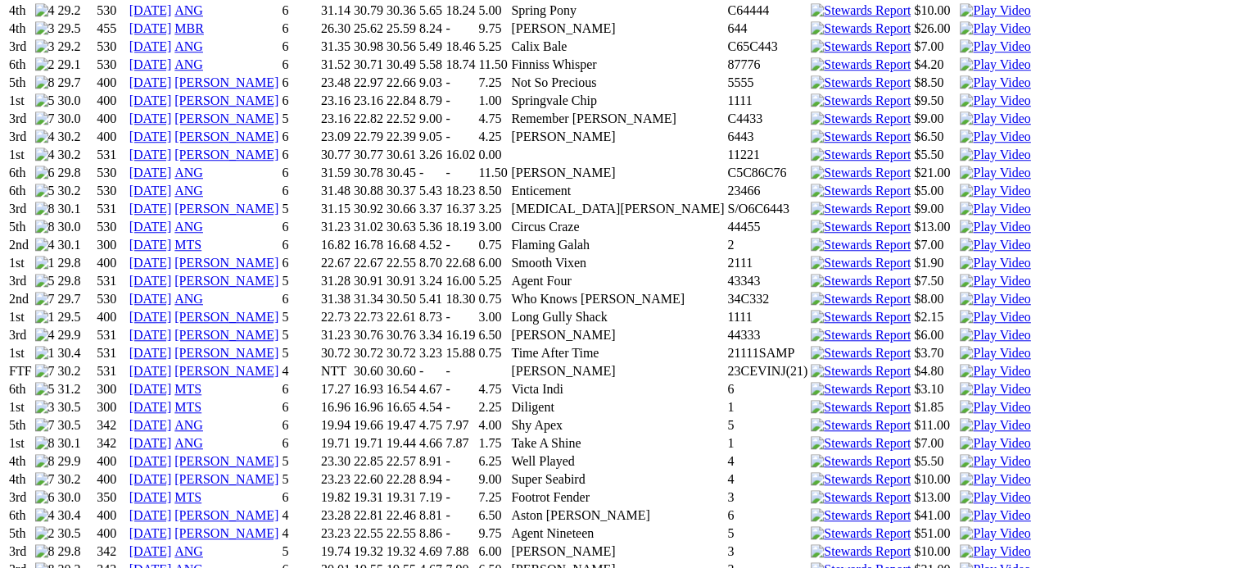
scroll to position [1425, 0]
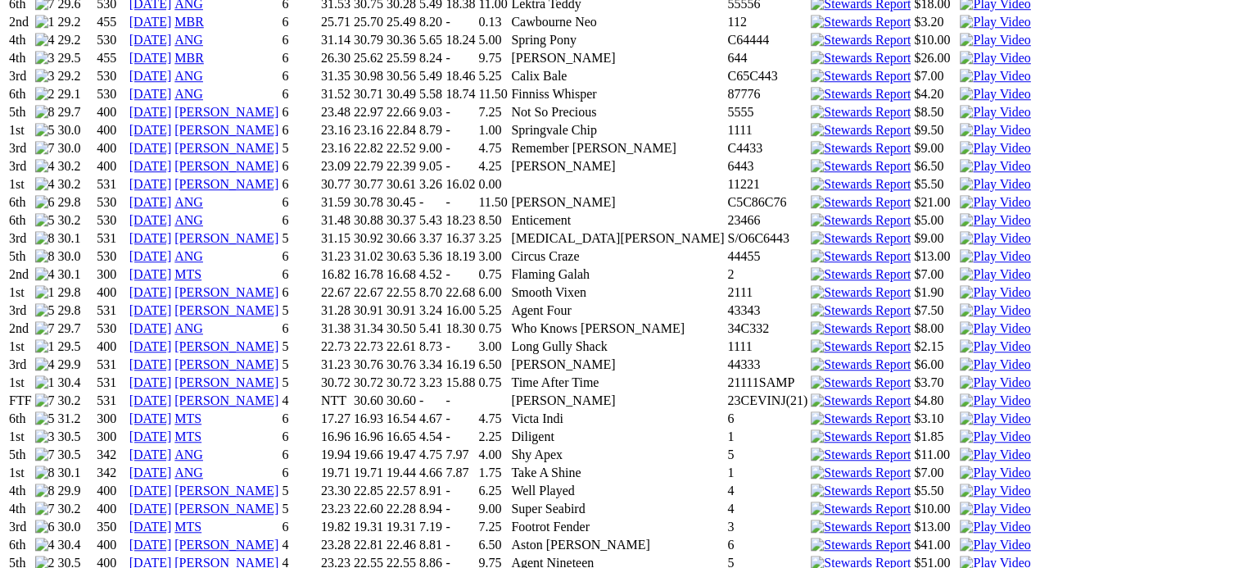
scroll to position [1397, 0]
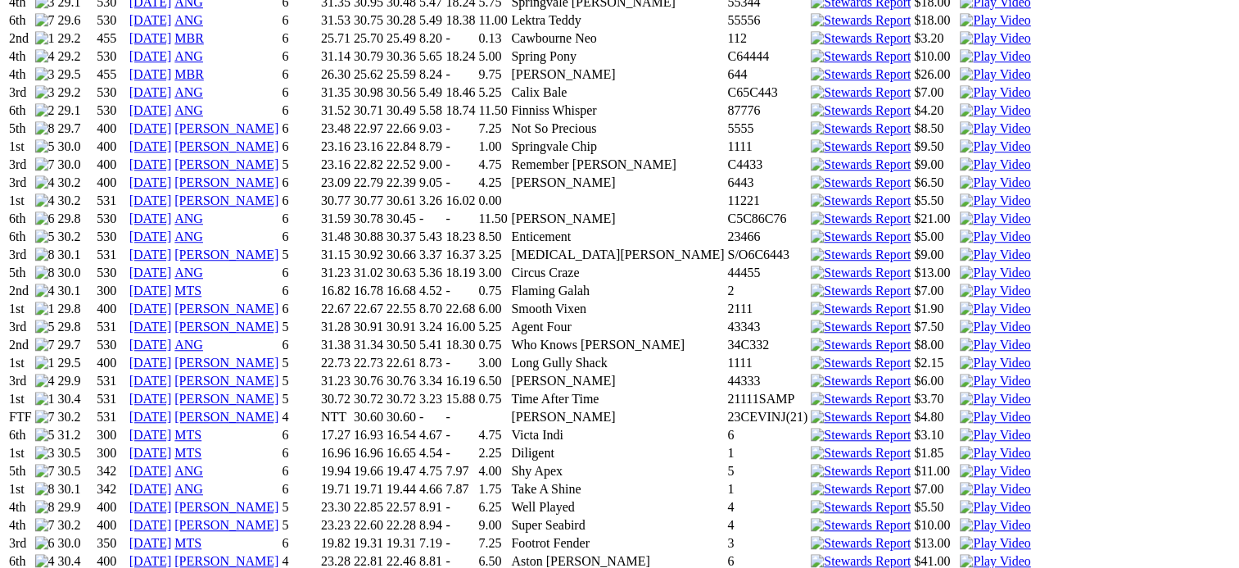
scroll to position [1376, 0]
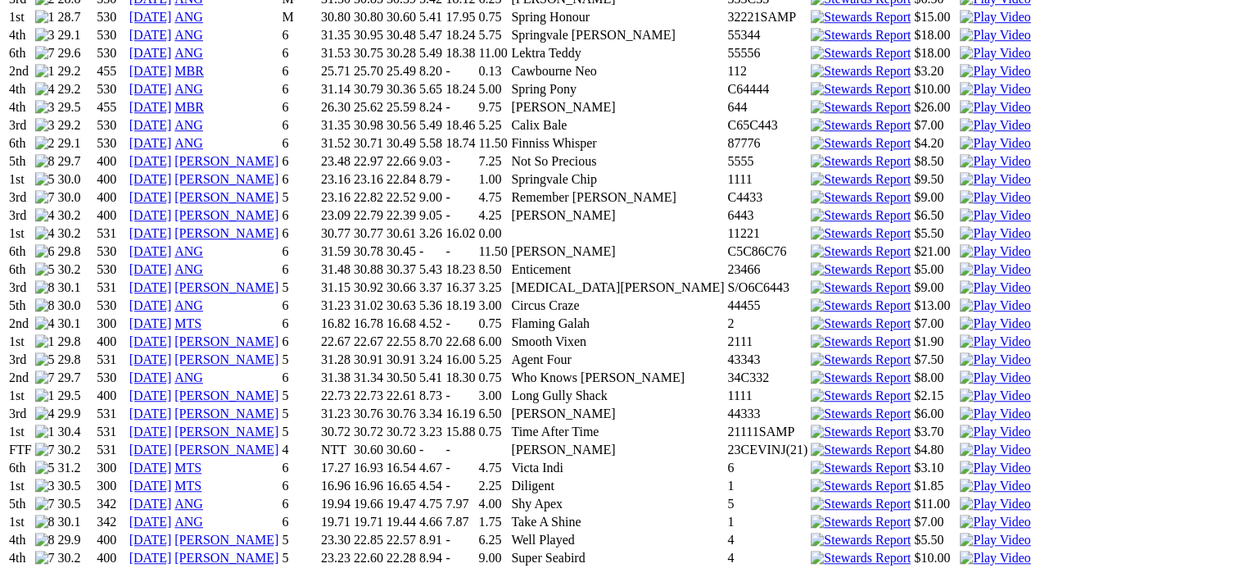
scroll to position [1347, 0]
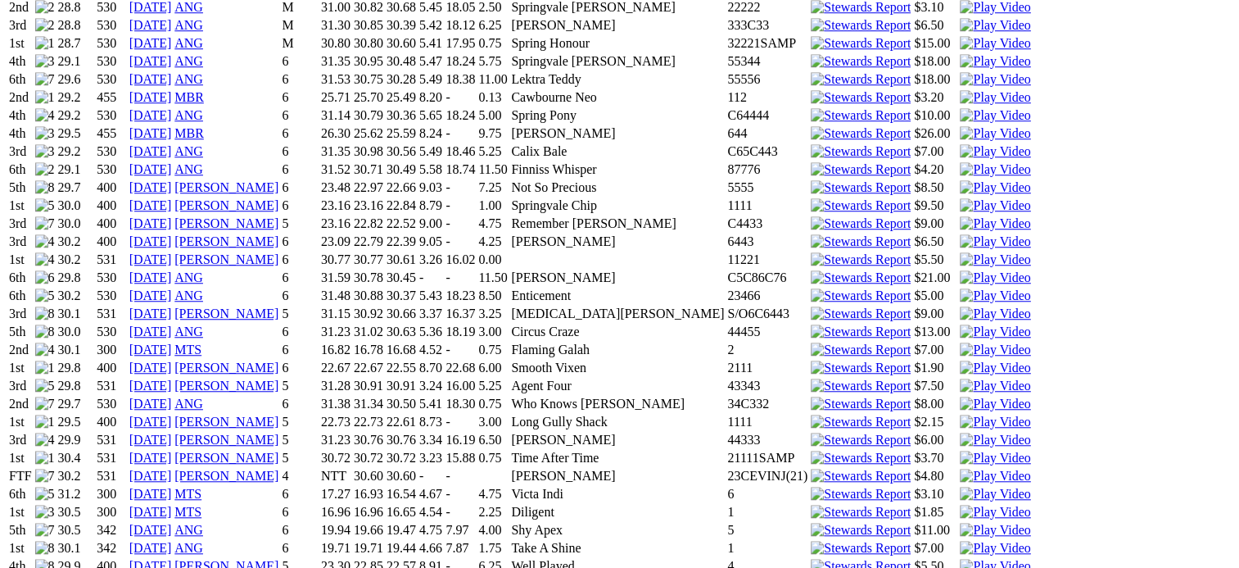
scroll to position [1319, 0]
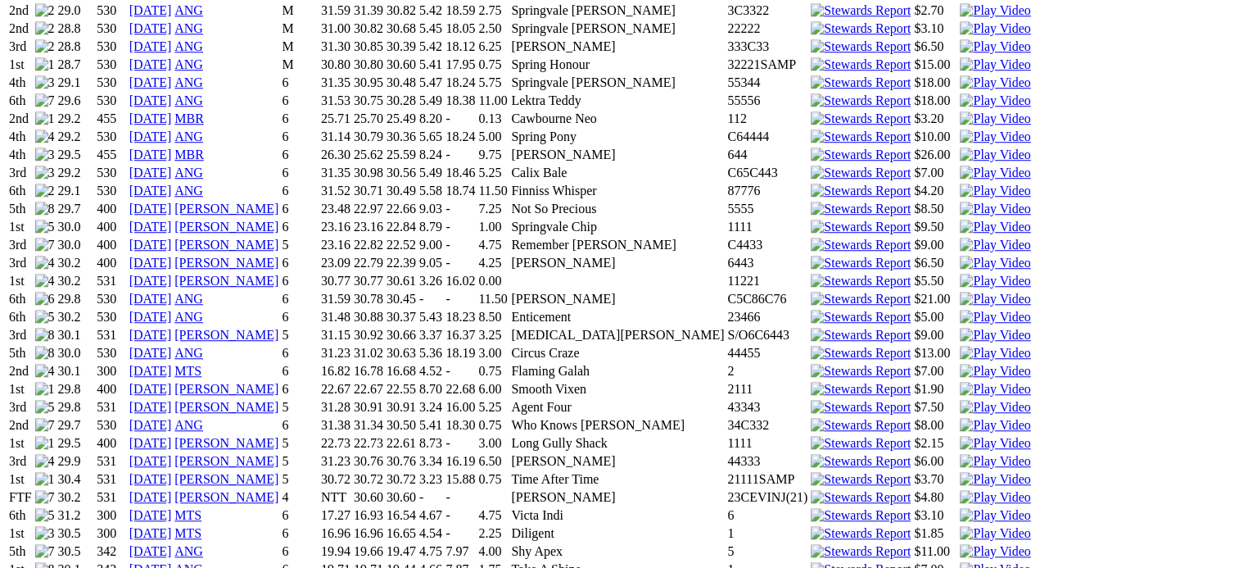
scroll to position [1297, 0]
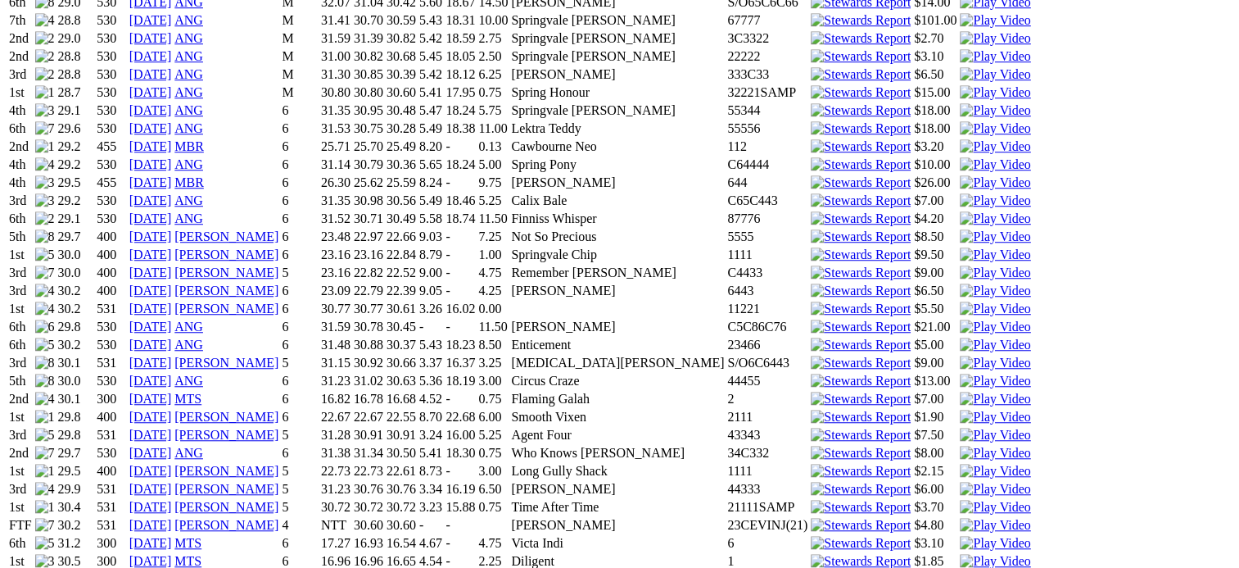
scroll to position [1274, 0]
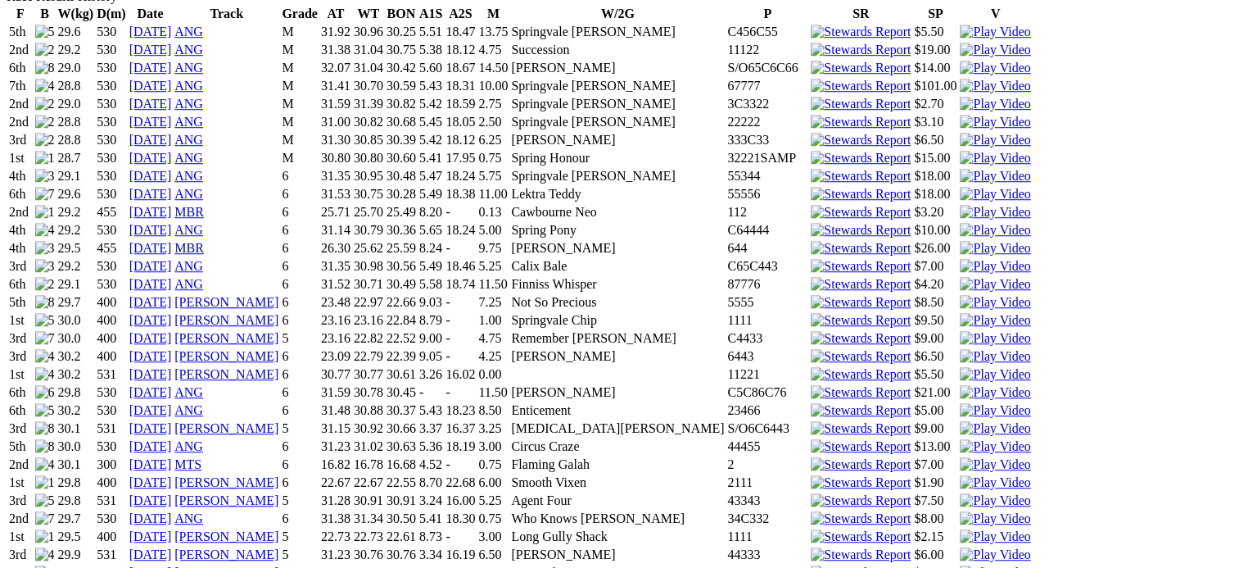
scroll to position [1206, 0]
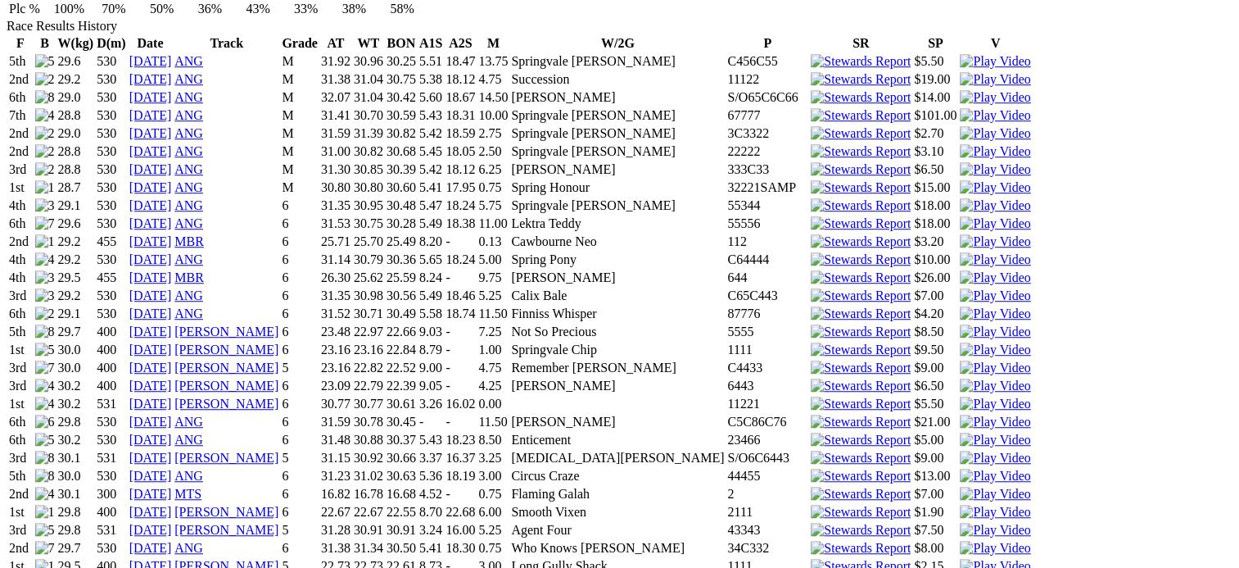
scroll to position [1176, 0]
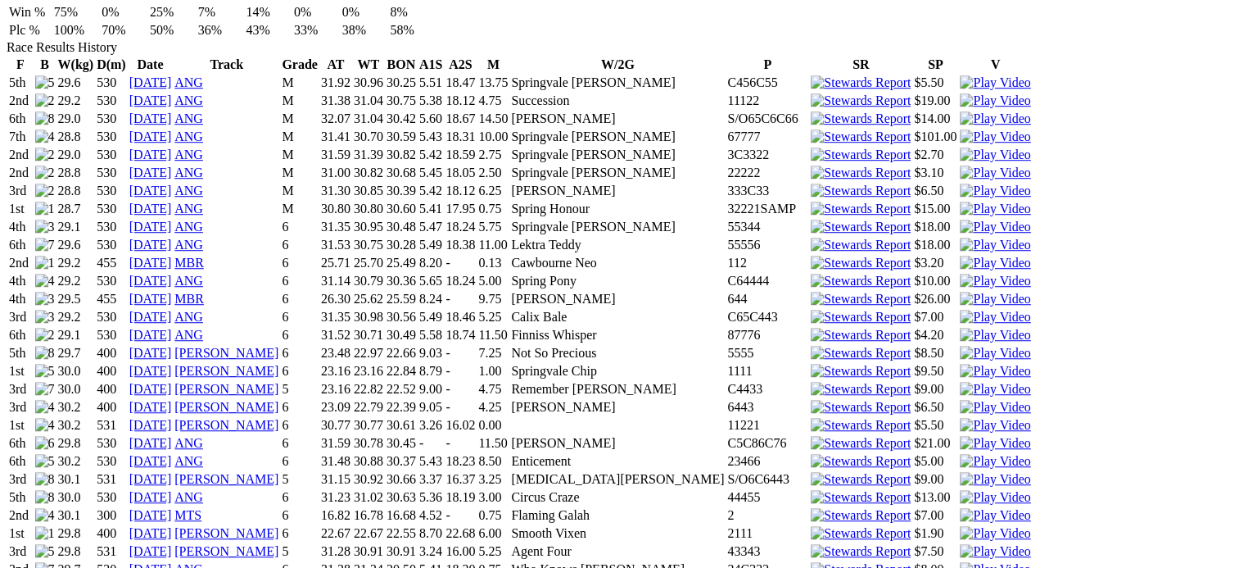
scroll to position [1157, 0]
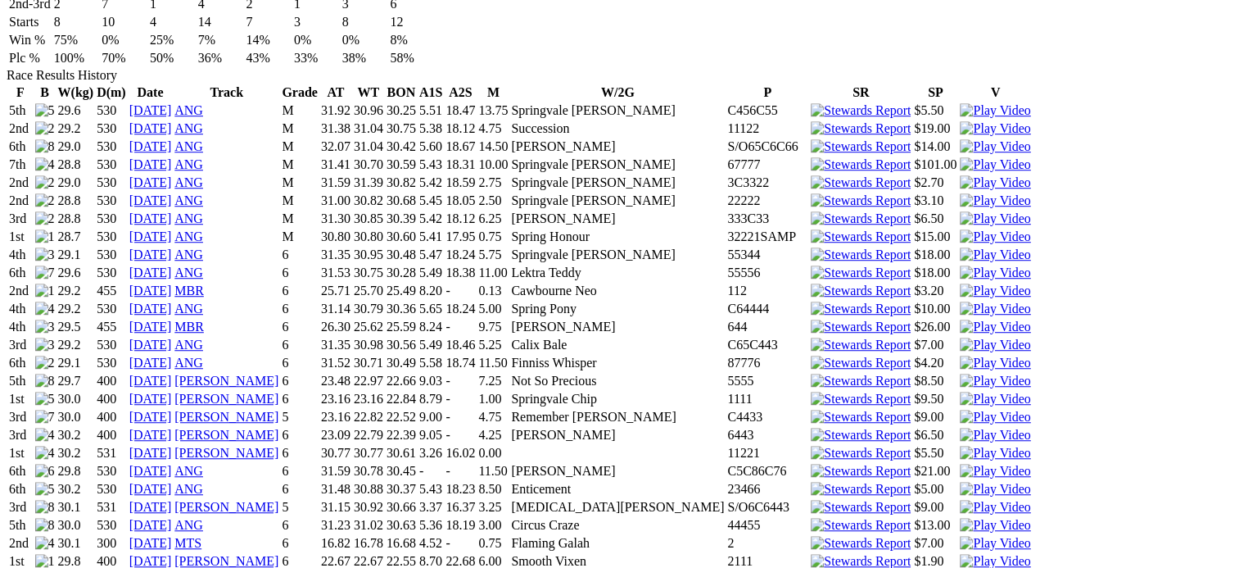
scroll to position [1130, 0]
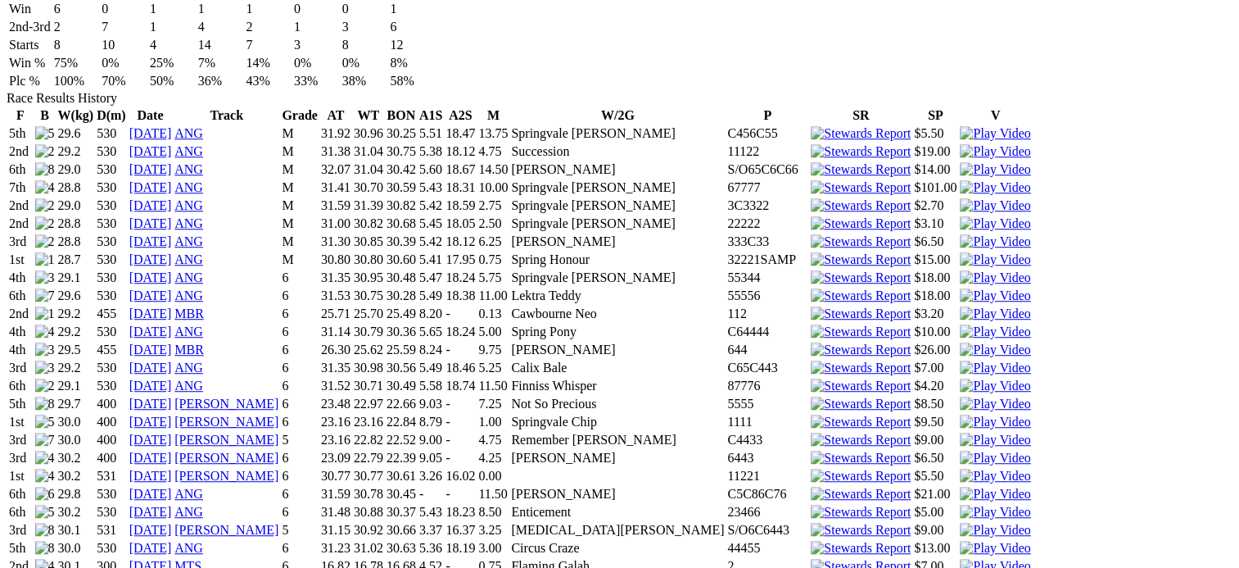
scroll to position [1104, 0]
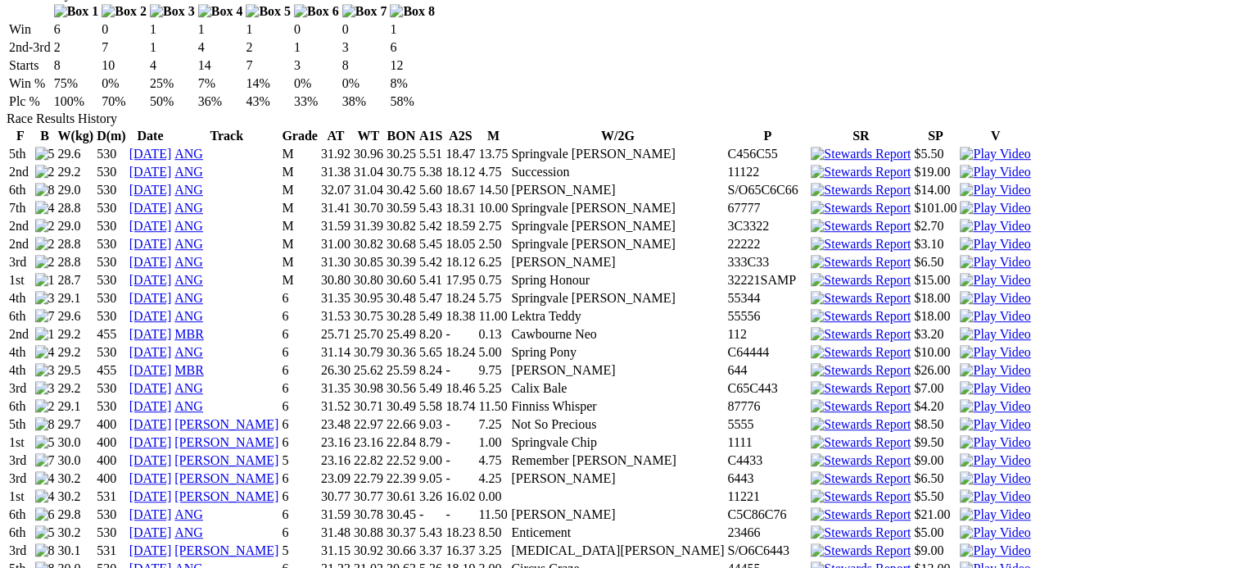
scroll to position [1084, 0]
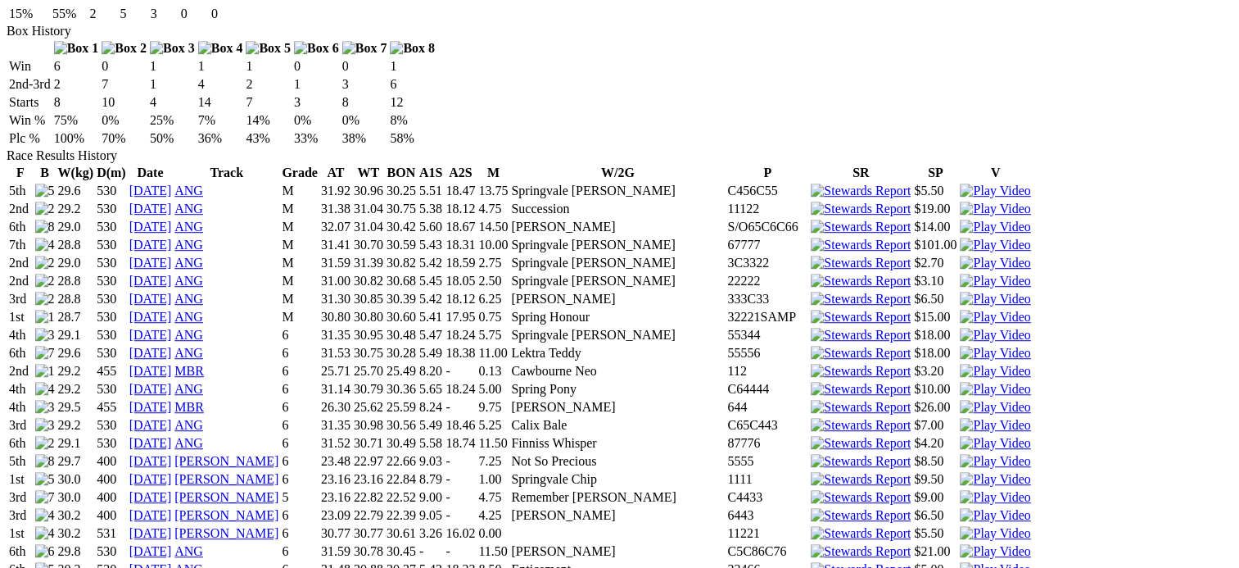
scroll to position [1048, 0]
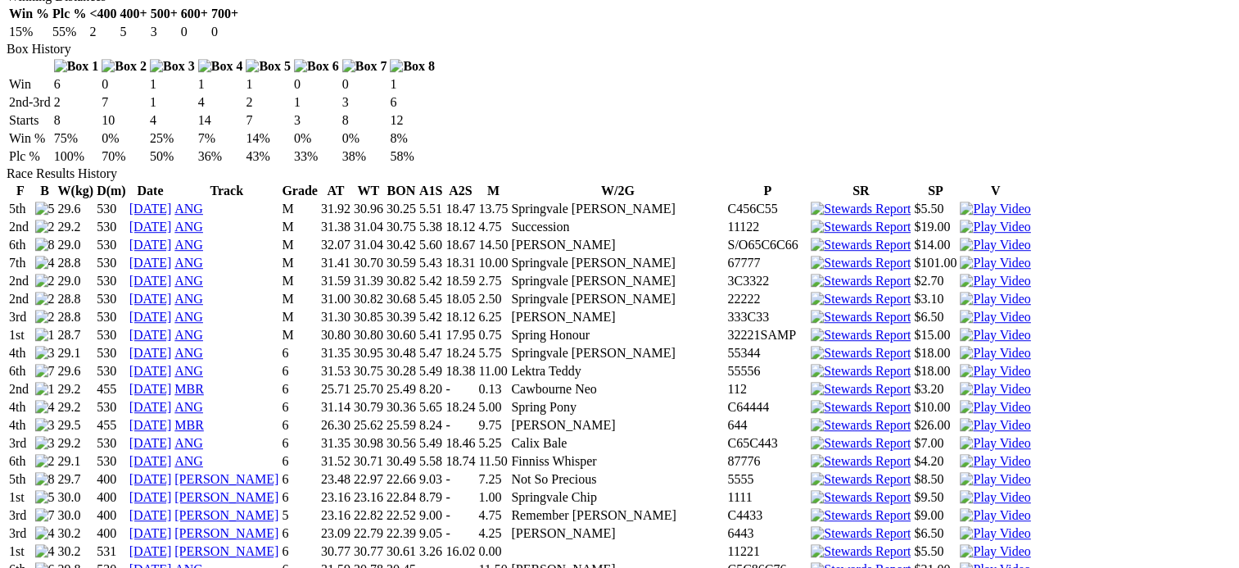
scroll to position [1032, 0]
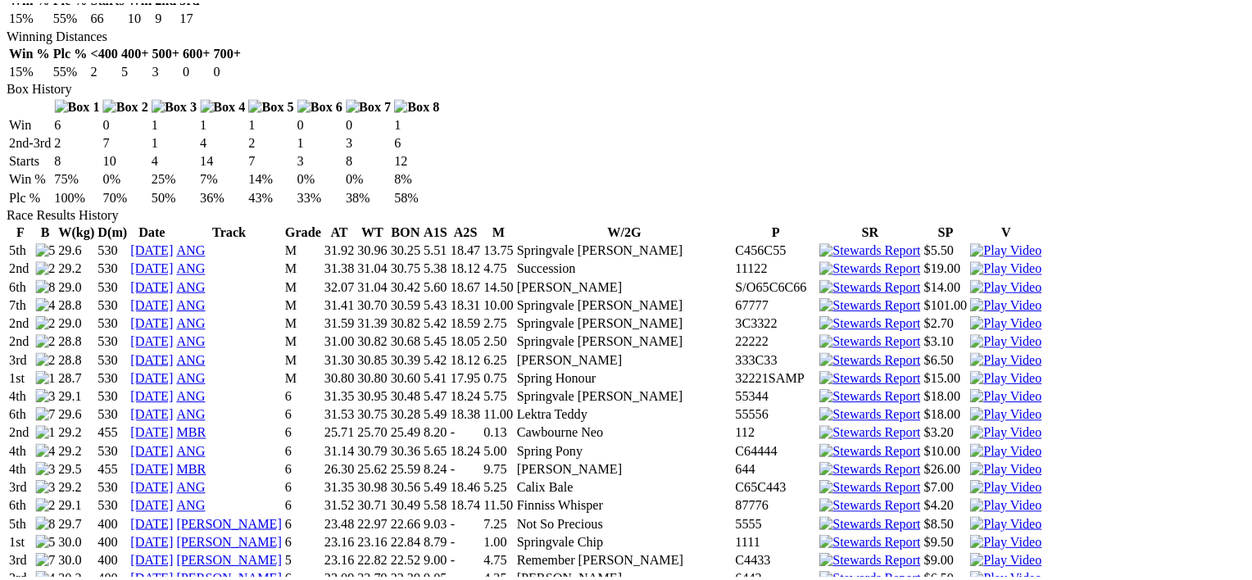
scroll to position [994, 0]
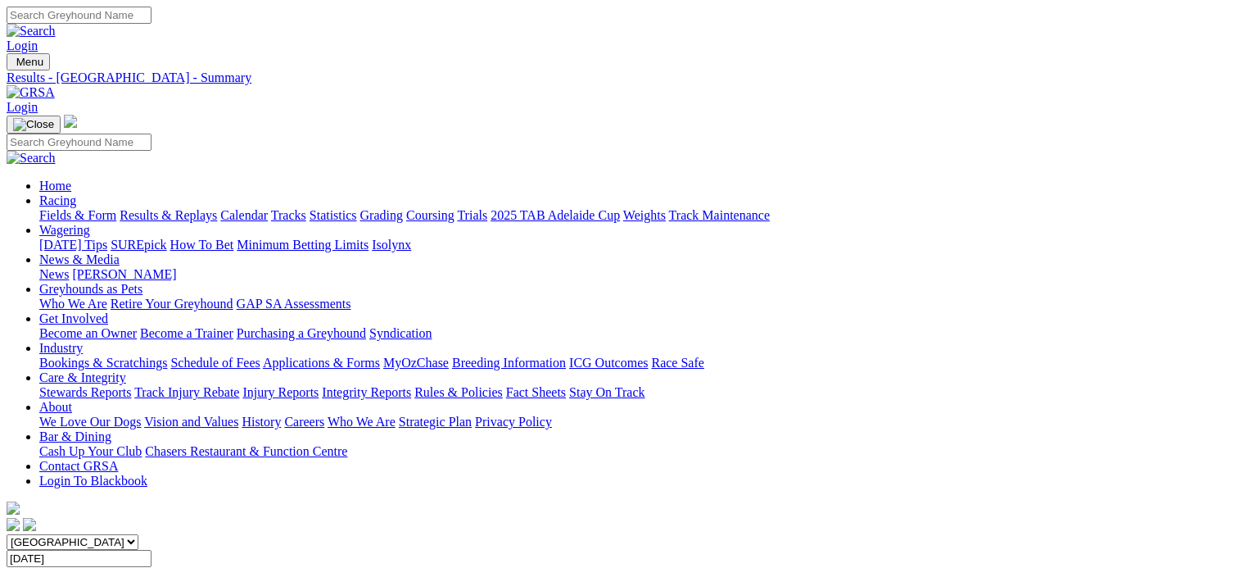
scroll to position [387, 0]
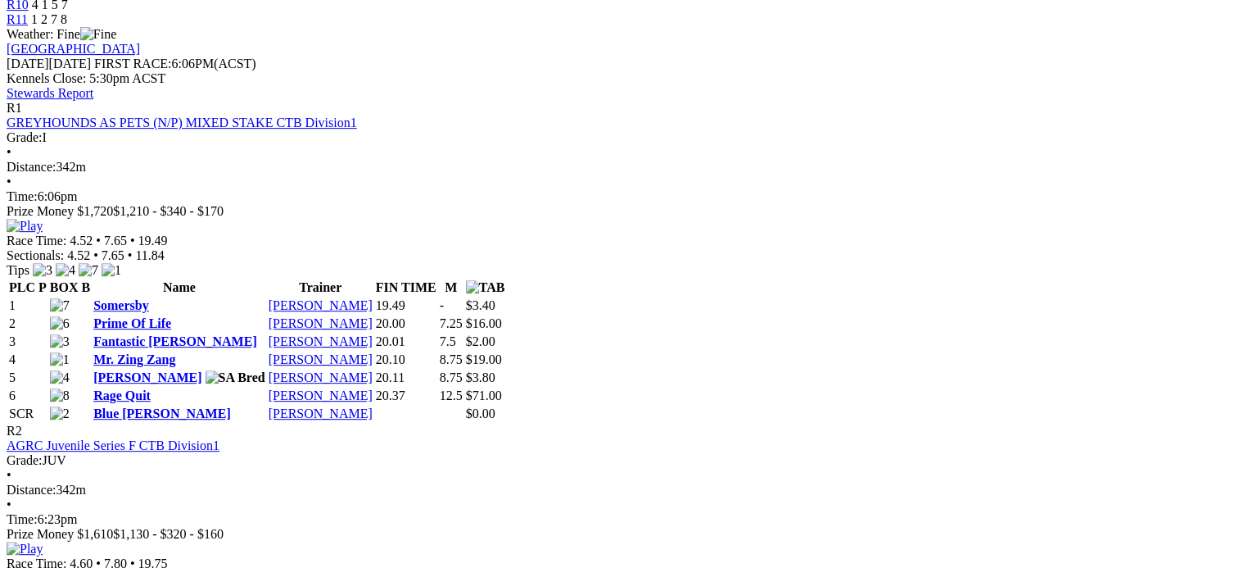
scroll to position [780, 0]
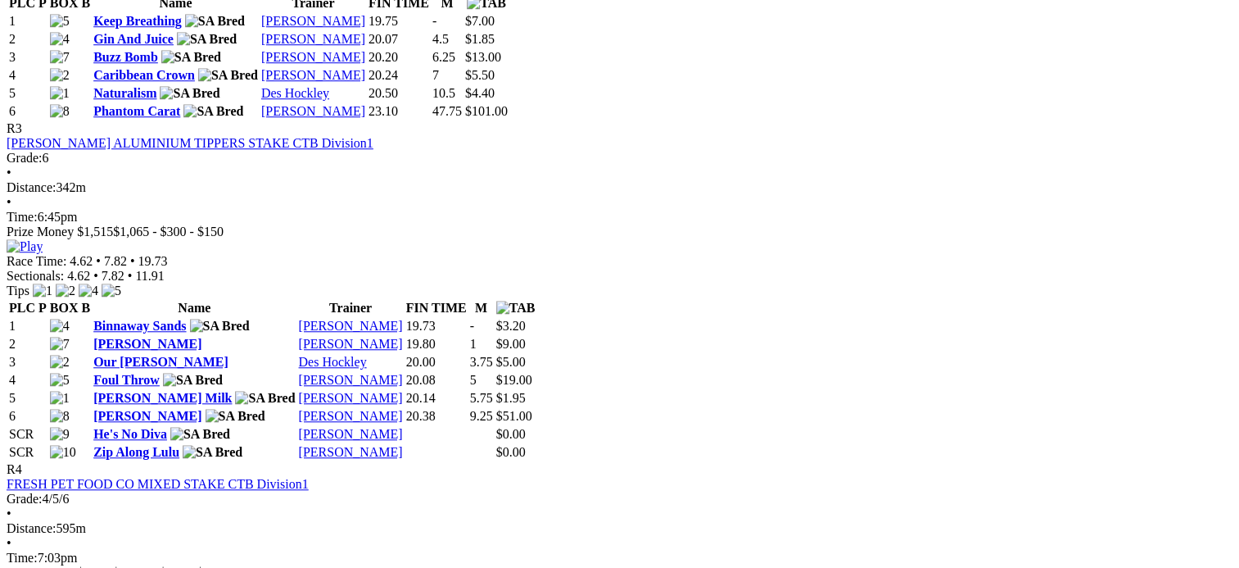
scroll to position [1327, 0]
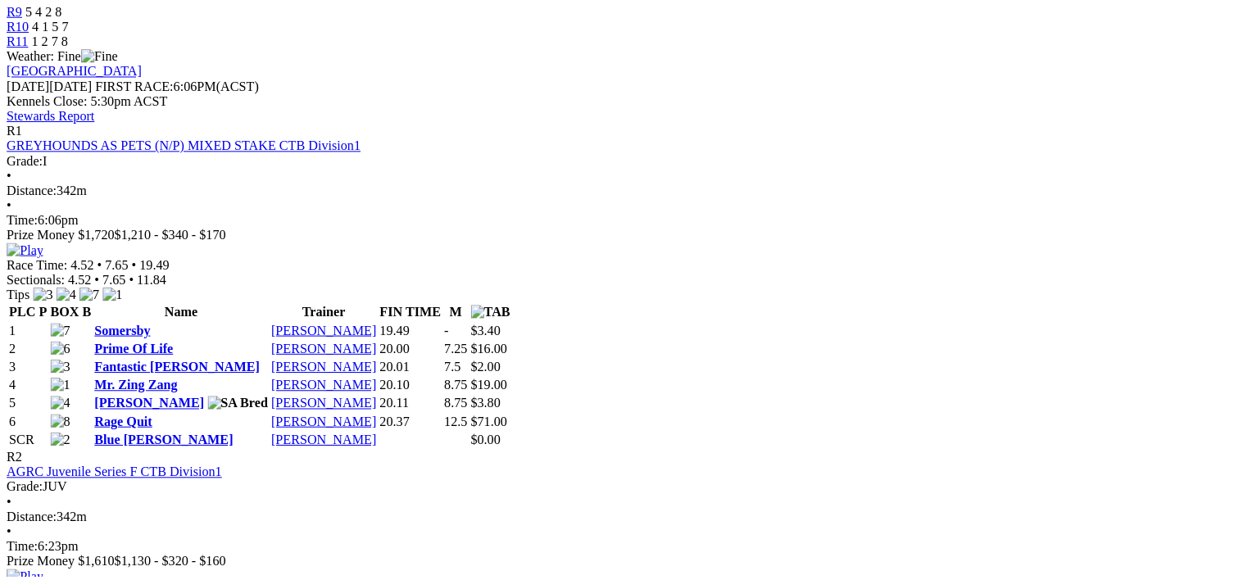
scroll to position [698, 0]
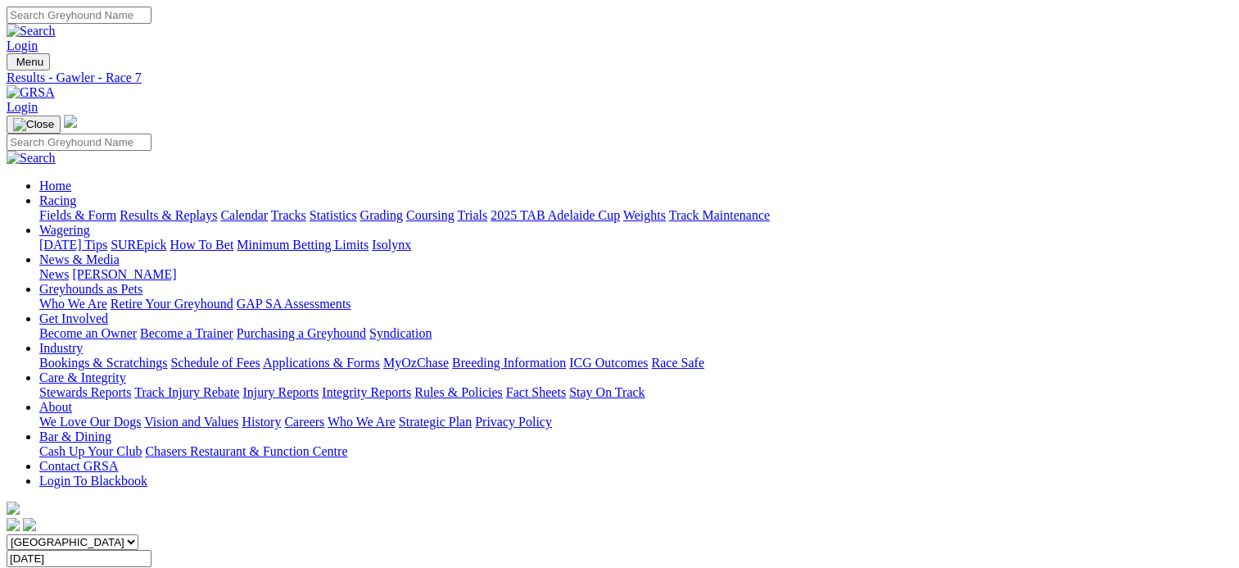
click at [73, 567] on link "SUMMARY" at bounding box center [40, 574] width 66 height 14
click at [120, 567] on span "12 races" at bounding box center [97, 574] width 43 height 14
click at [141, 567] on div "SUMMARY 12 races" at bounding box center [620, 574] width 1226 height 15
click at [73, 567] on span "SUMMARY" at bounding box center [40, 574] width 66 height 14
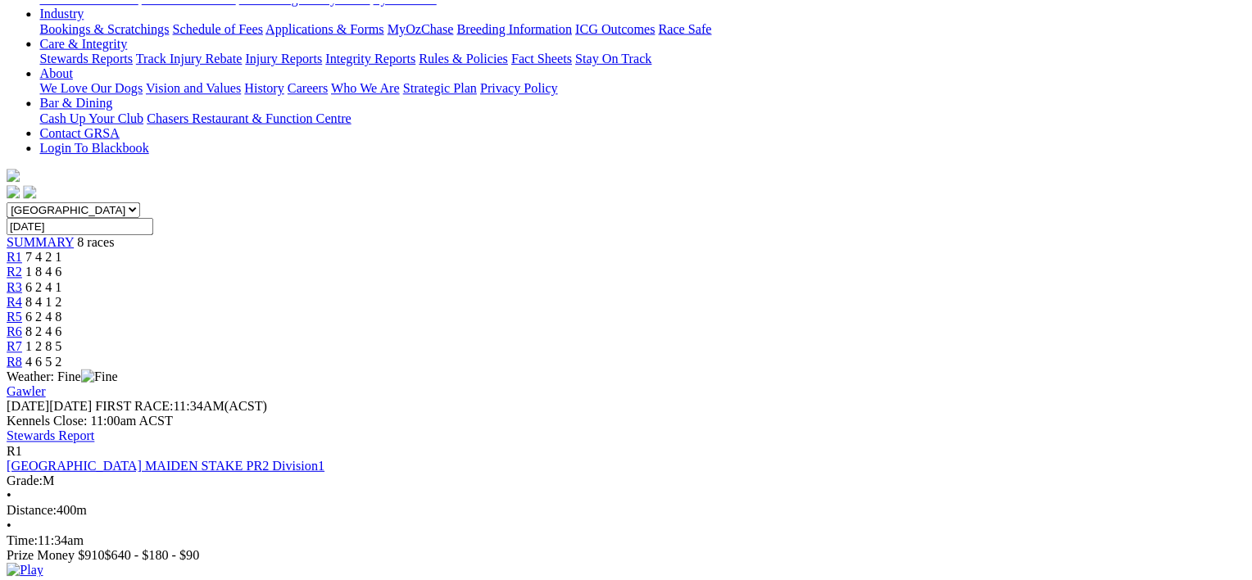
scroll to position [331, 0]
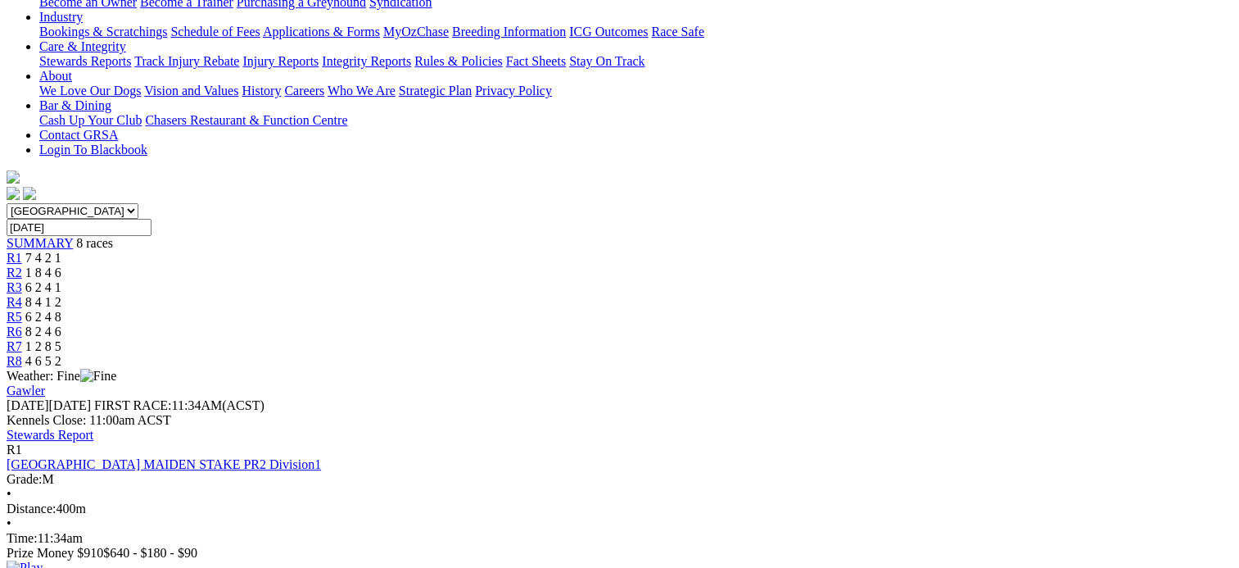
click at [43, 560] on img at bounding box center [25, 567] width 36 height 15
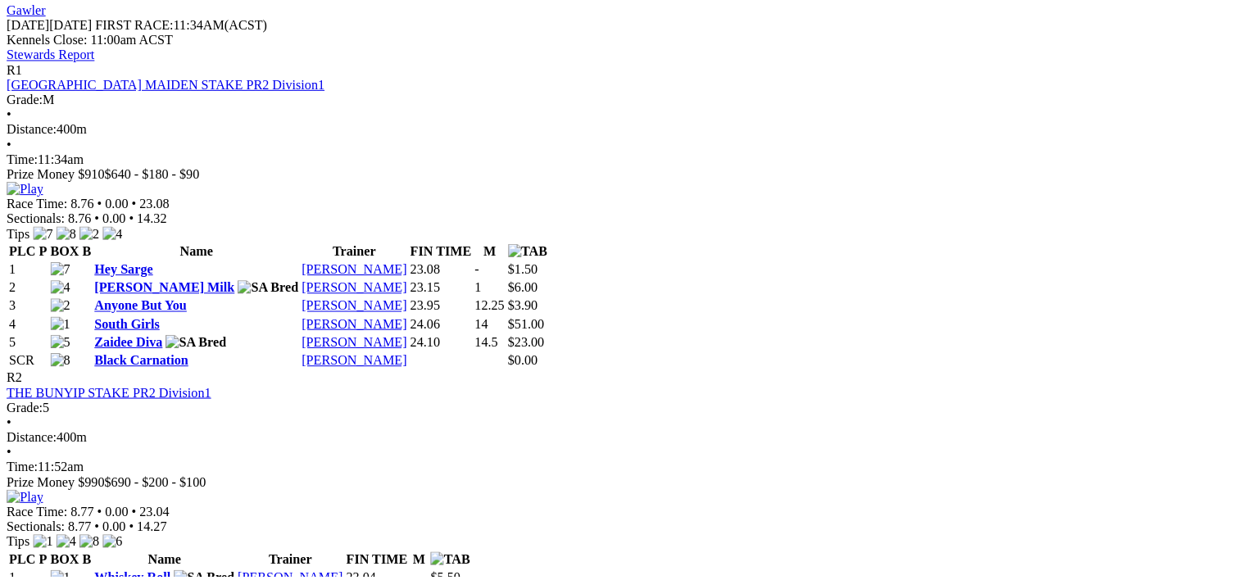
scroll to position [726, 0]
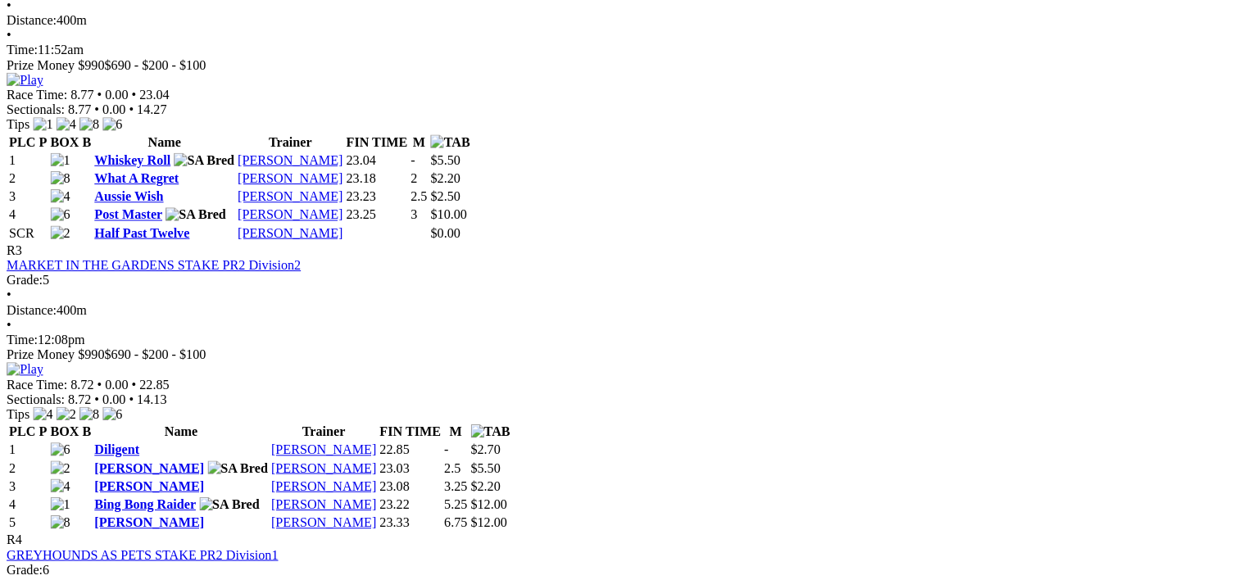
scroll to position [1130, 0]
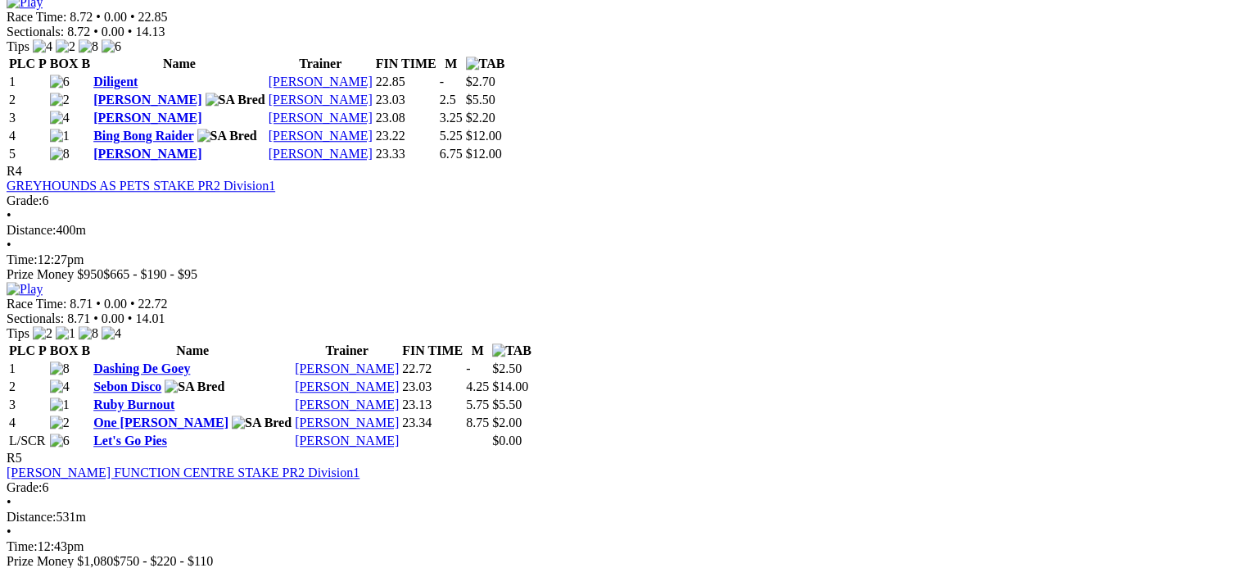
scroll to position [1487, 0]
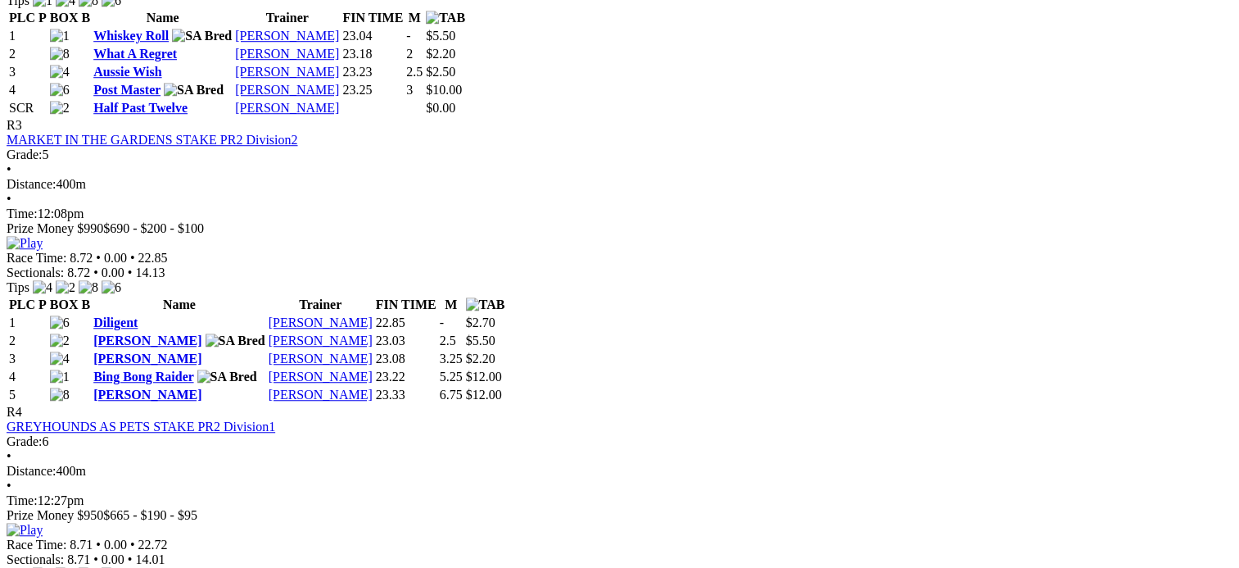
scroll to position [1245, 0]
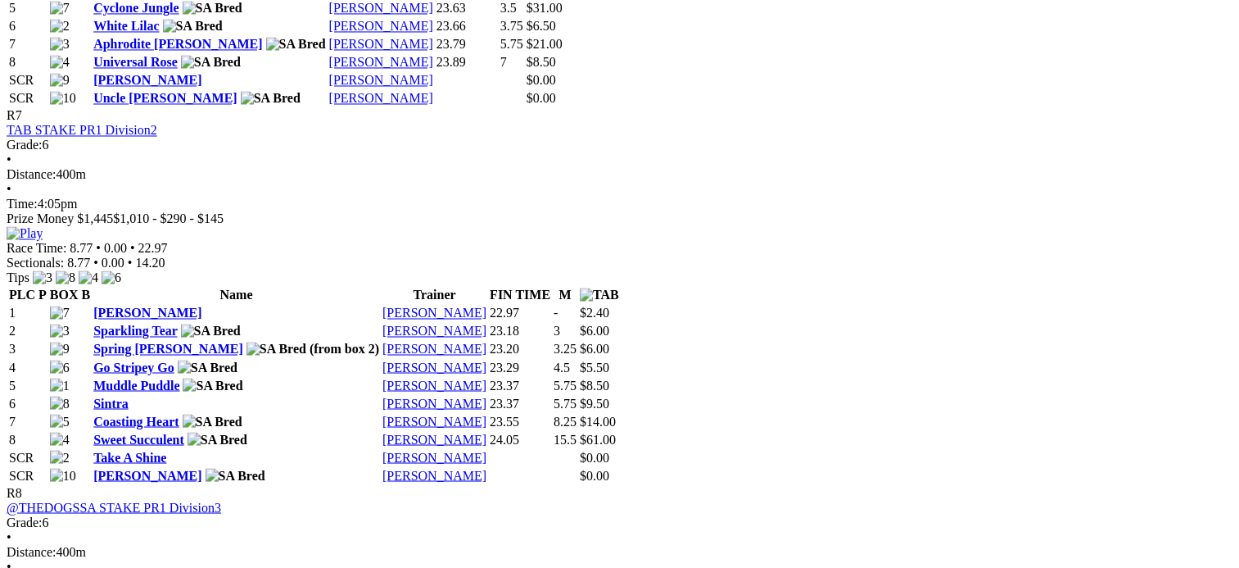
scroll to position [2723, 0]
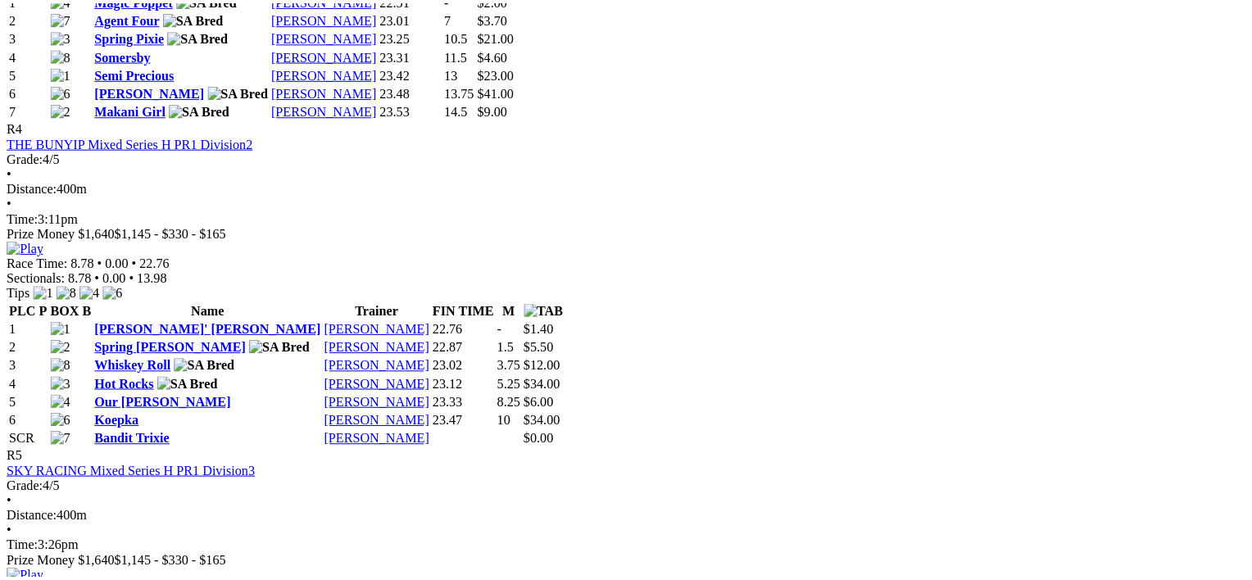
scroll to position [1698, 0]
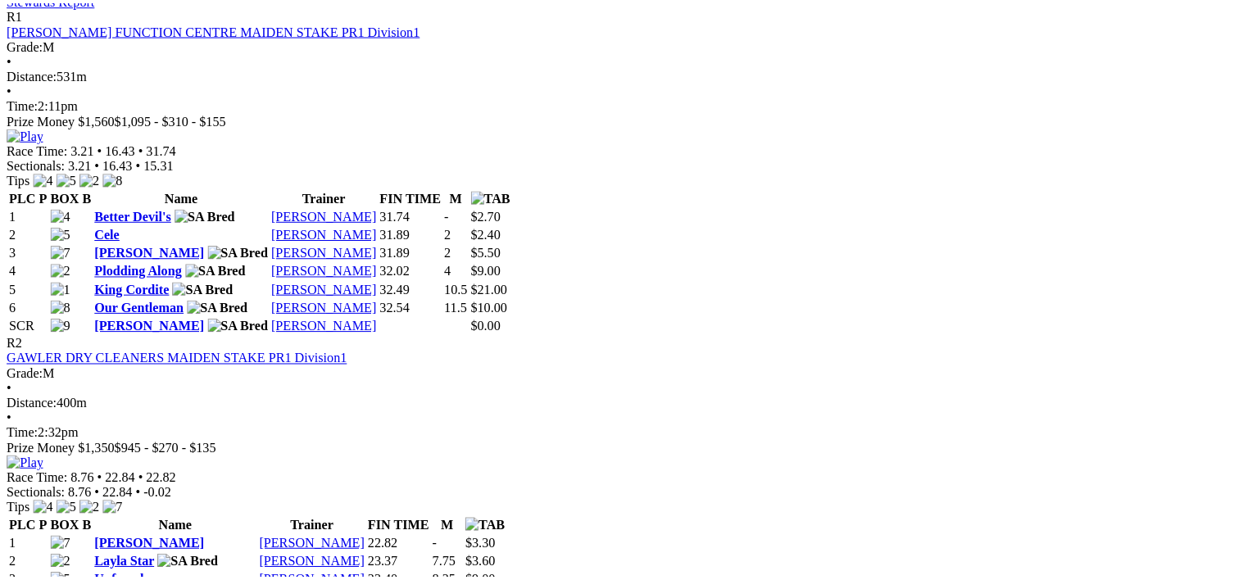
scroll to position [823, 0]
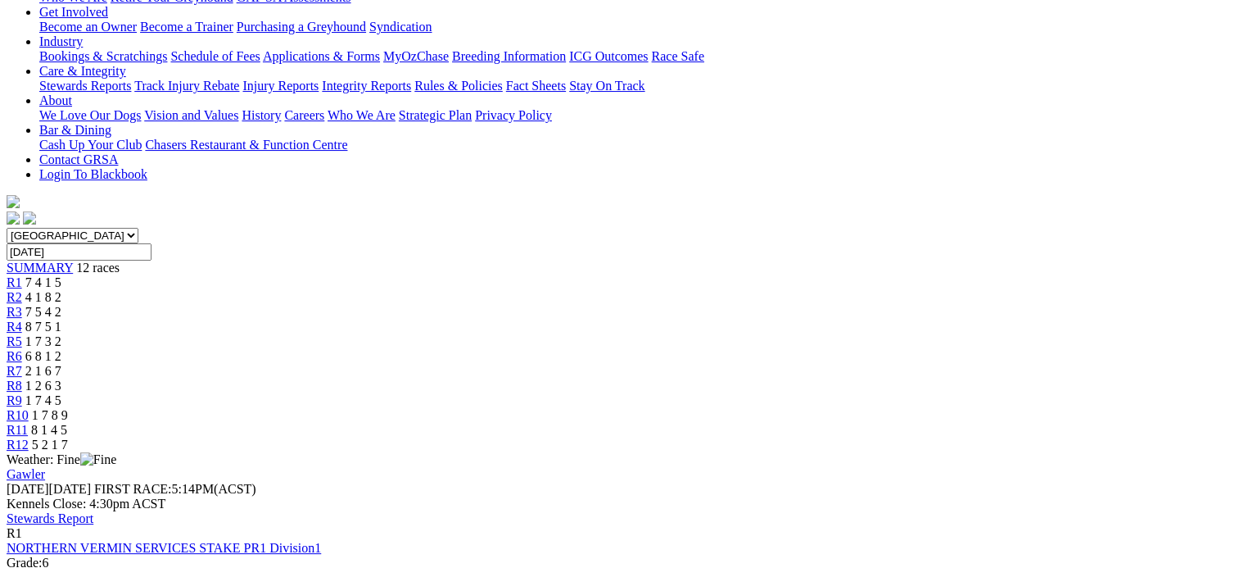
scroll to position [324, 0]
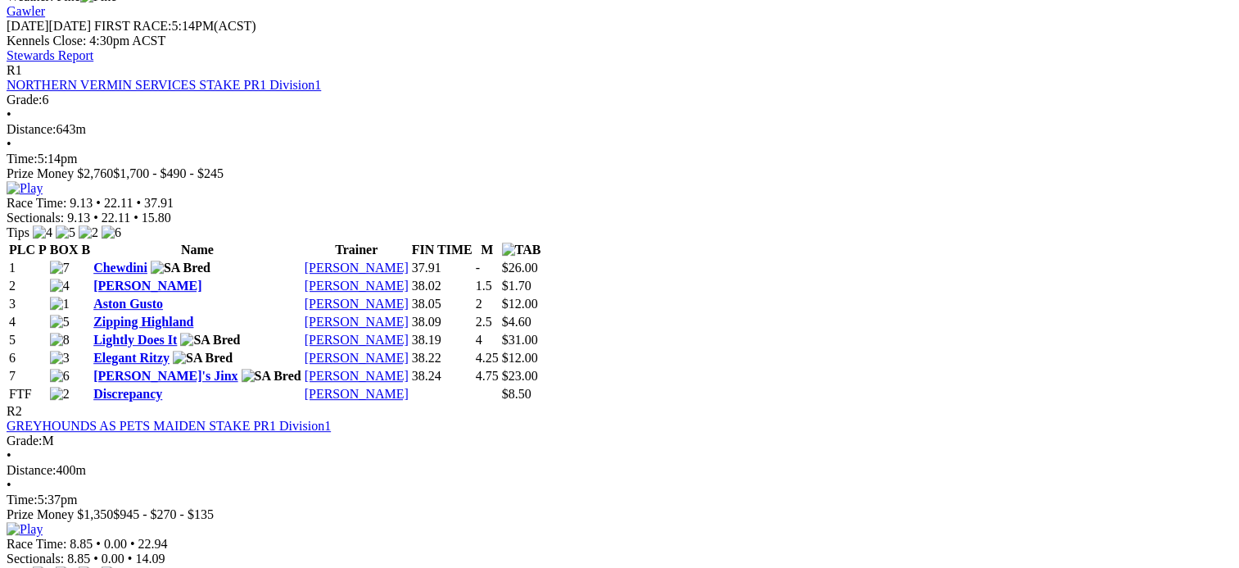
scroll to position [793, 0]
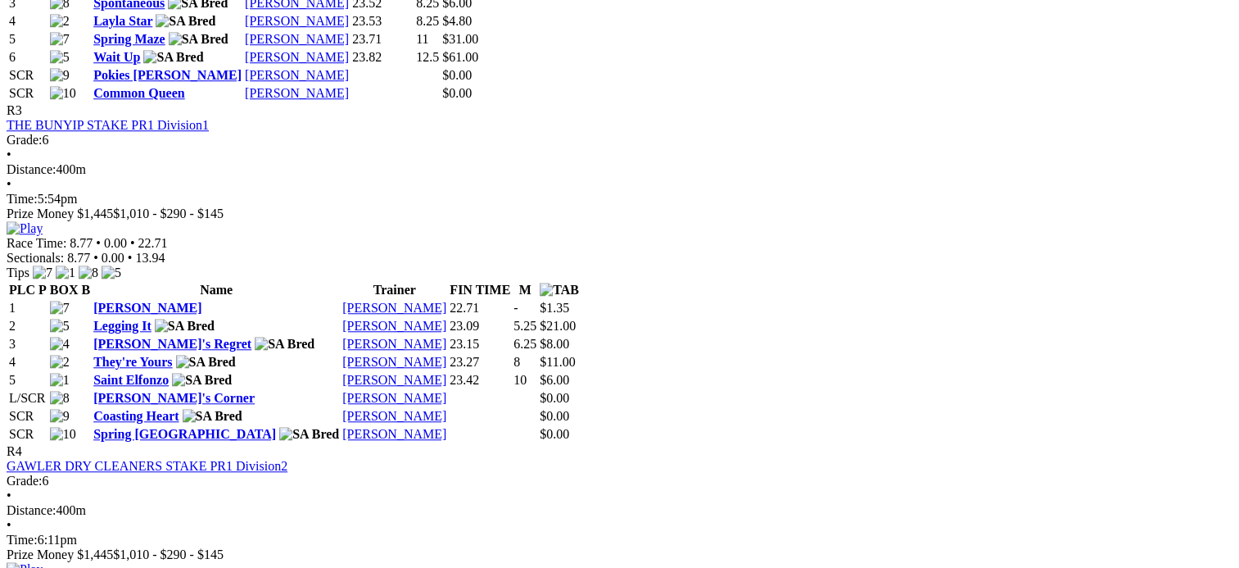
scroll to position [1356, 0]
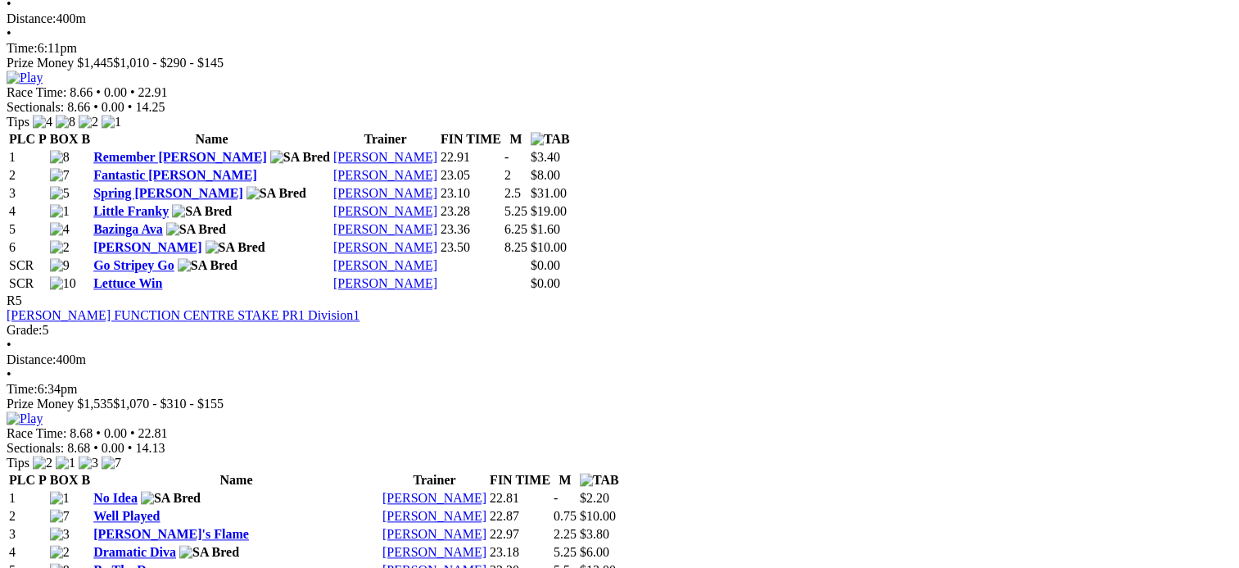
scroll to position [1926, 0]
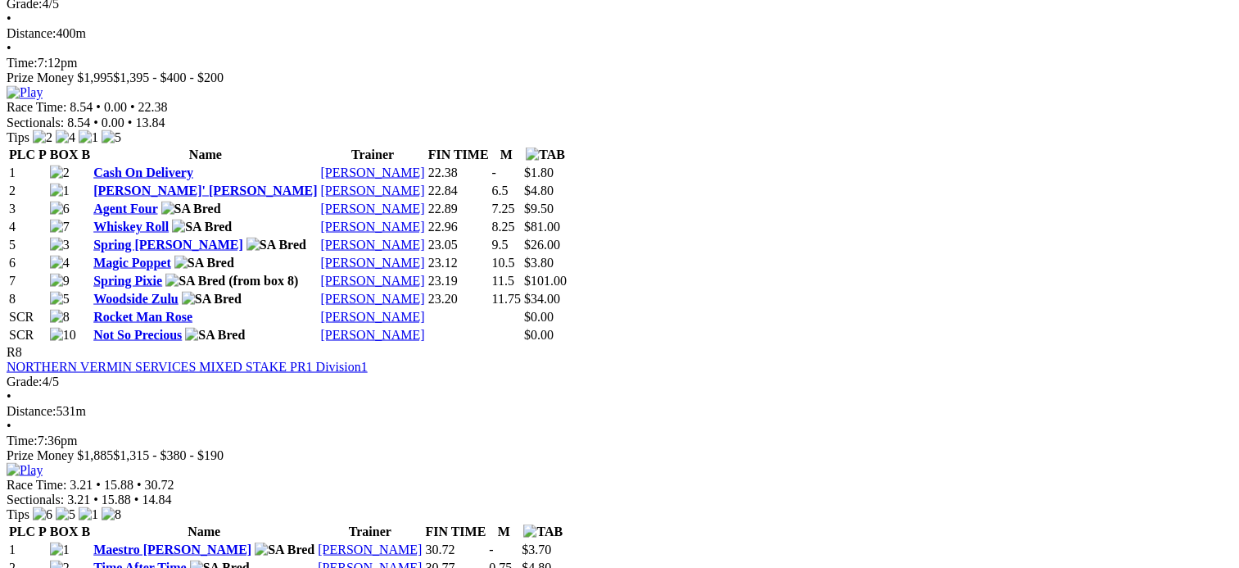
scroll to position [2975, 0]
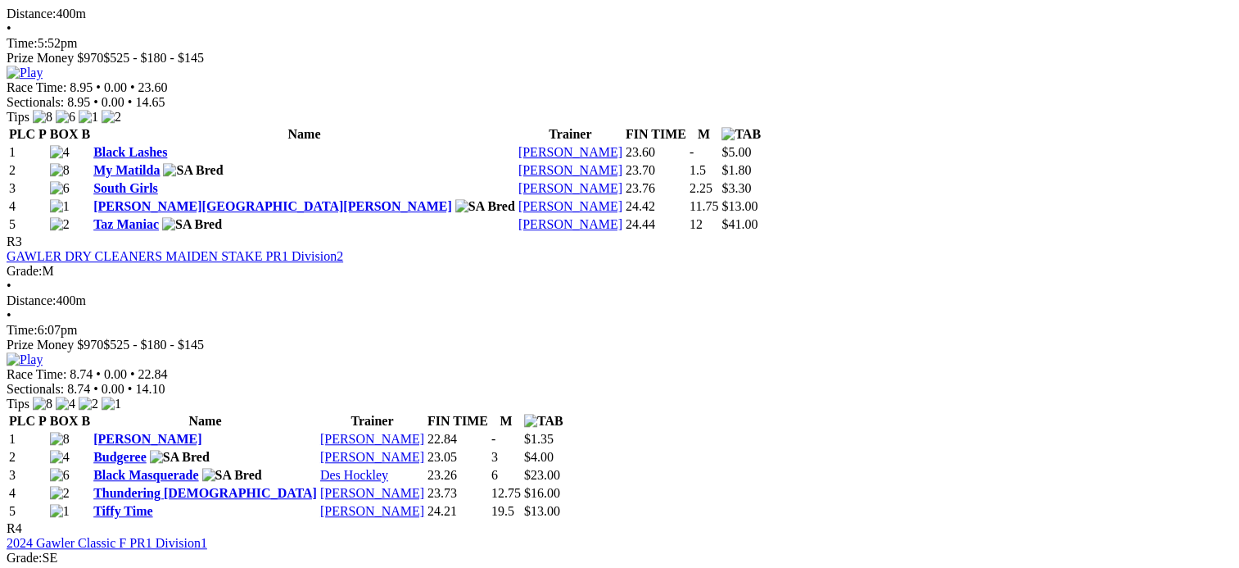
scroll to position [1186, 0]
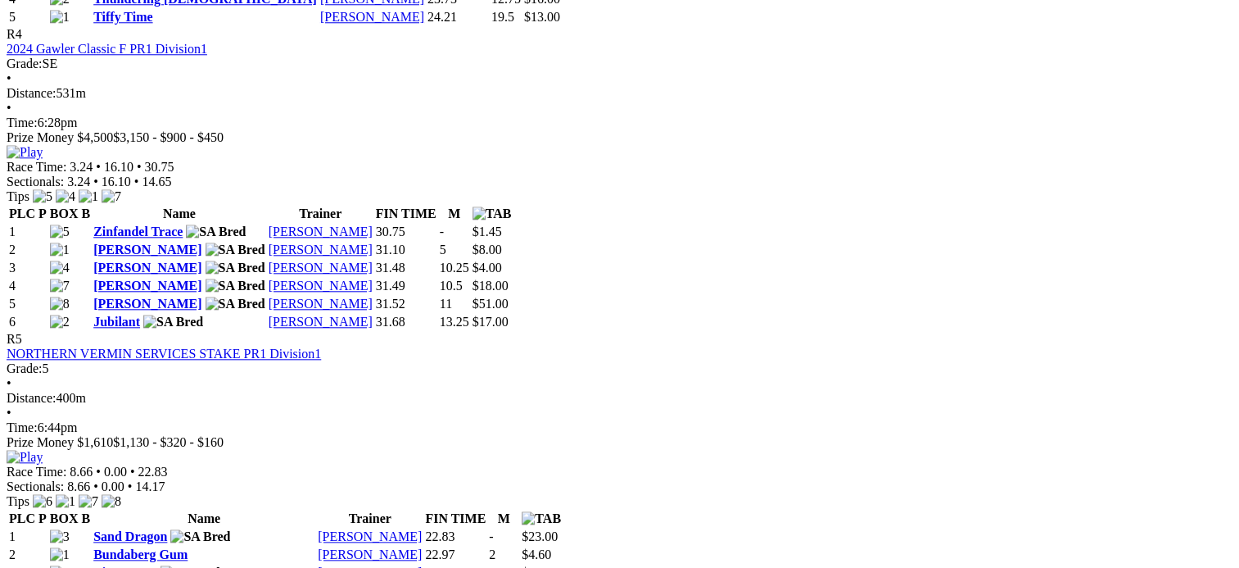
scroll to position [1682, 0]
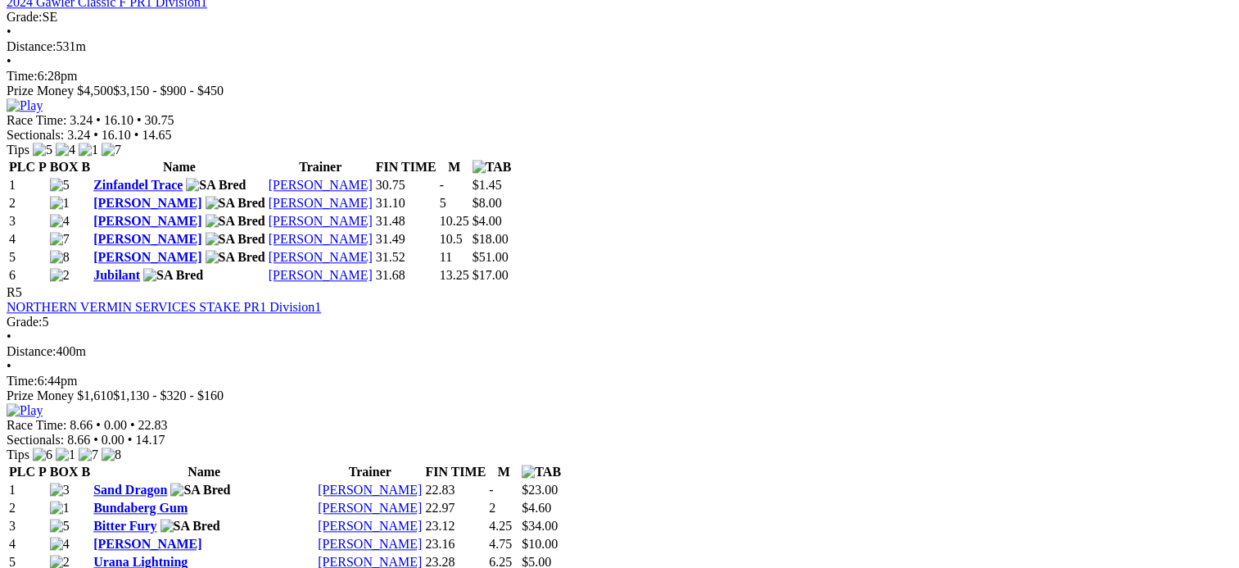
scroll to position [1733, 0]
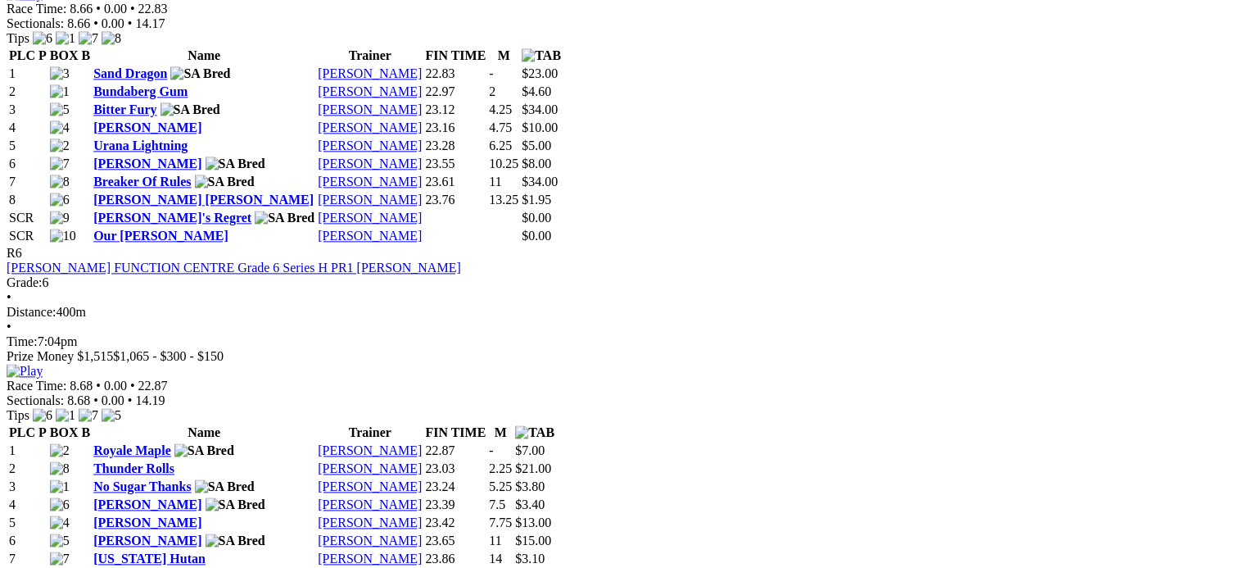
scroll to position [2148, 0]
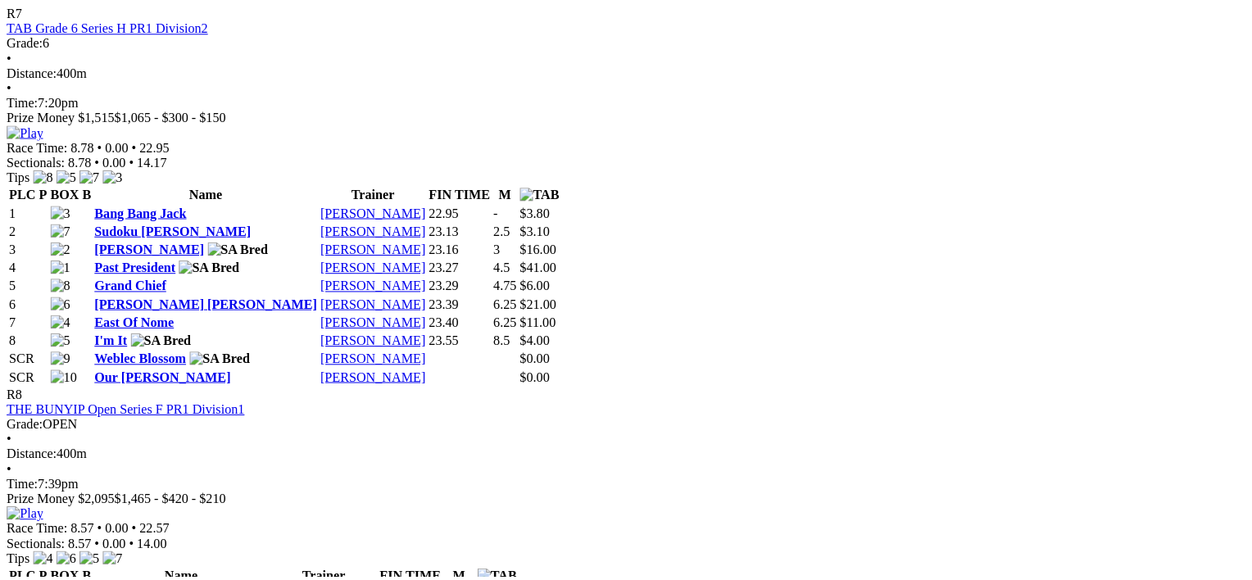
scroll to position [2770, 0]
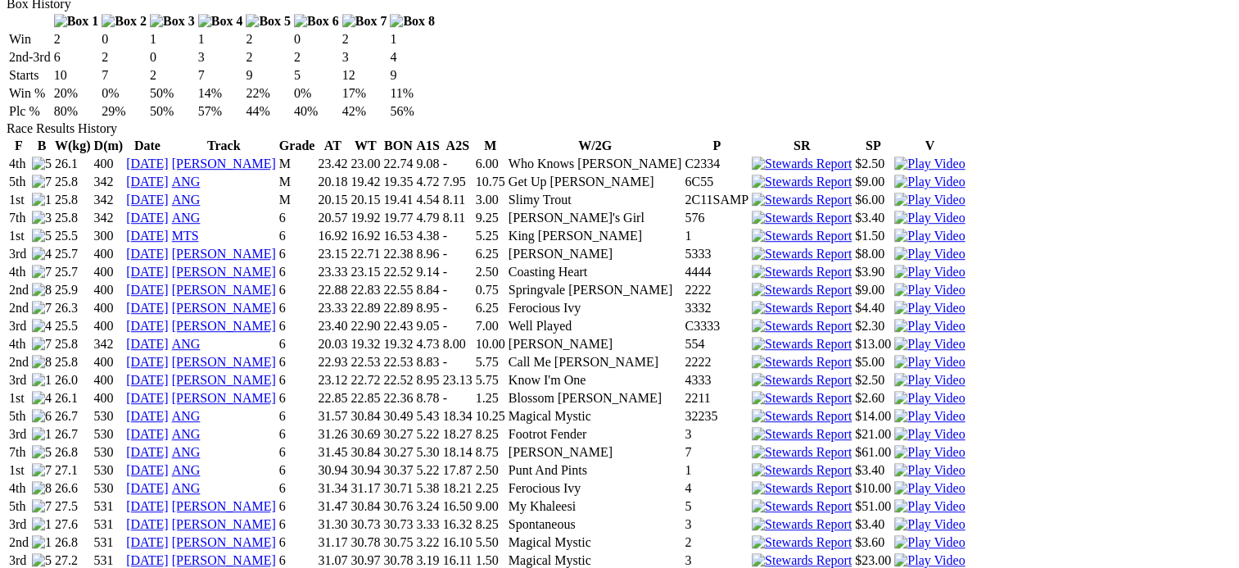
scroll to position [1098, 0]
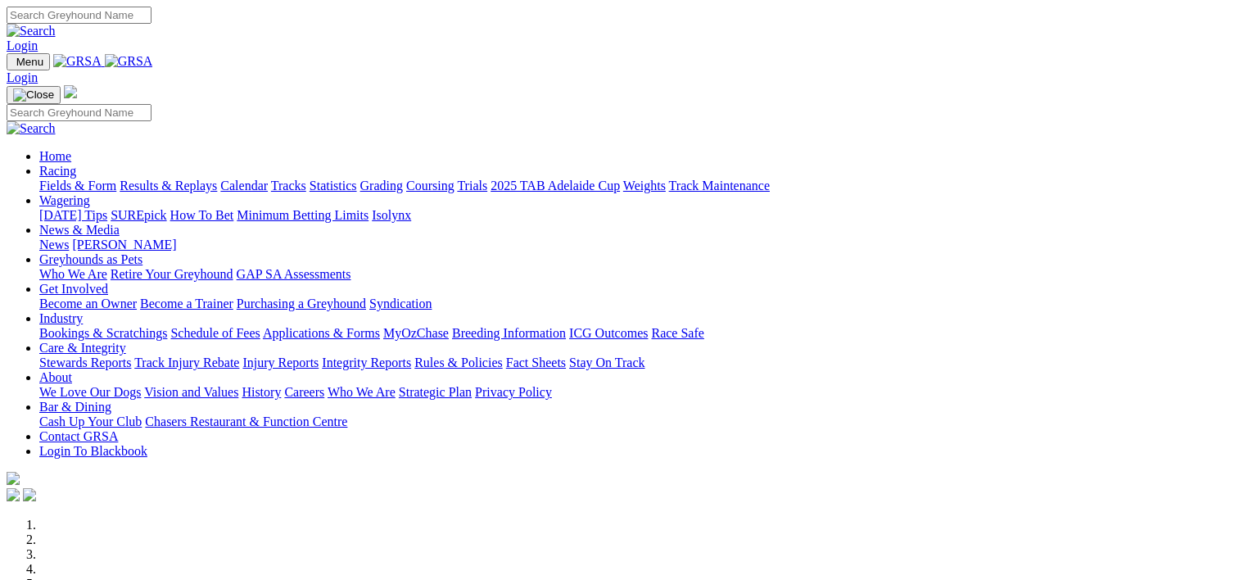
scroll to position [684, 0]
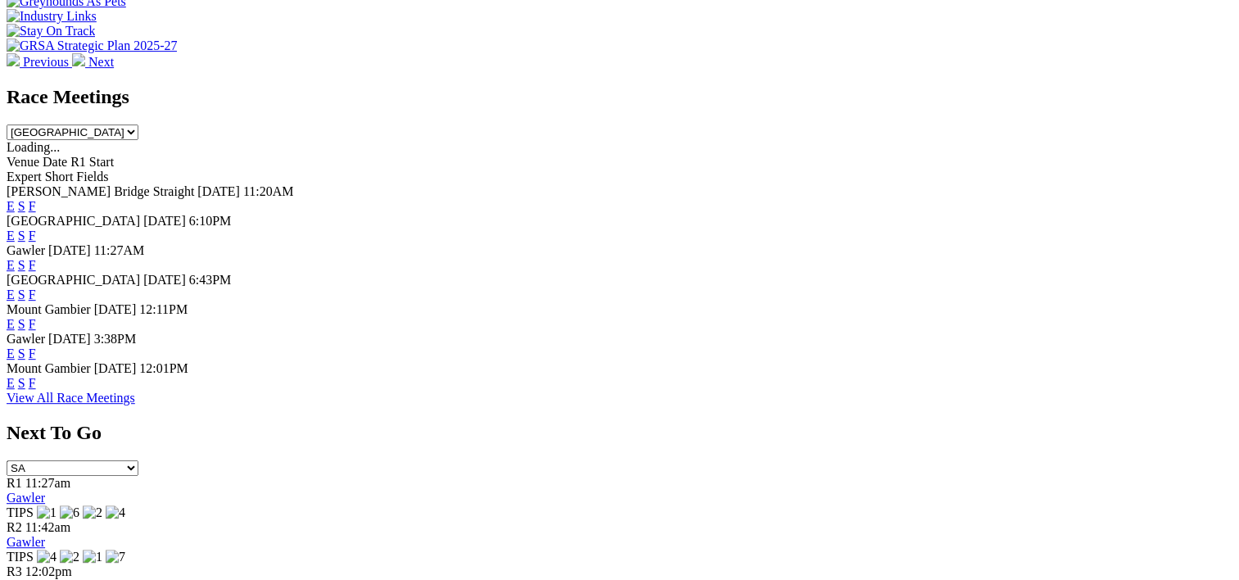
click at [36, 229] on span "F" at bounding box center [32, 236] width 7 height 14
click at [36, 229] on link "F" at bounding box center [32, 236] width 7 height 14
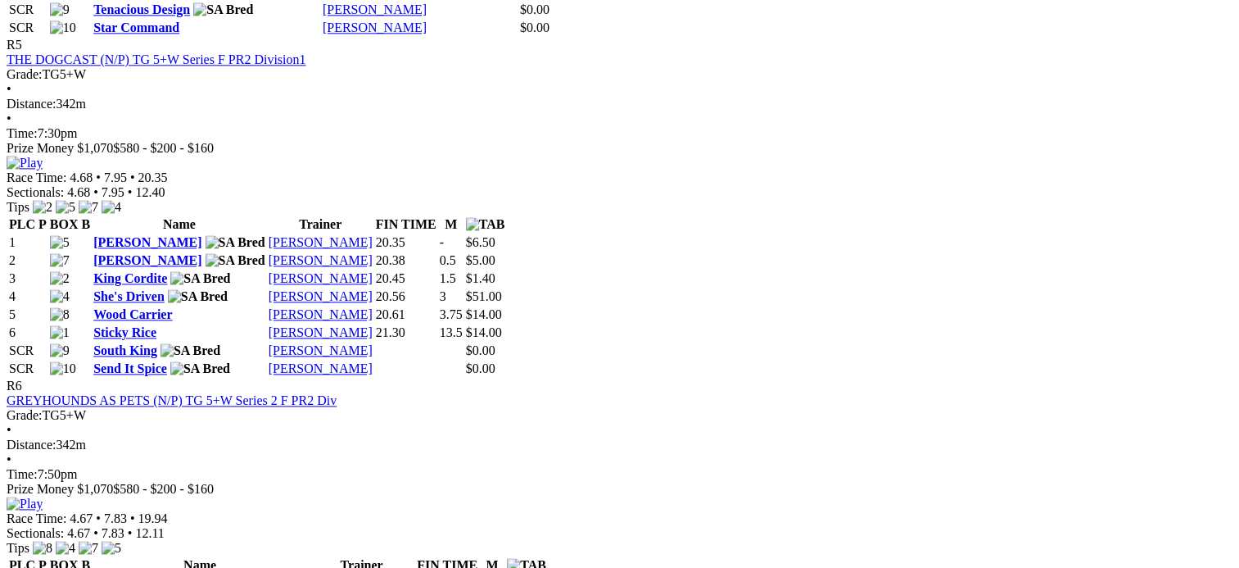
scroll to position [2129, 0]
